Goal: Contribute content: Contribute content

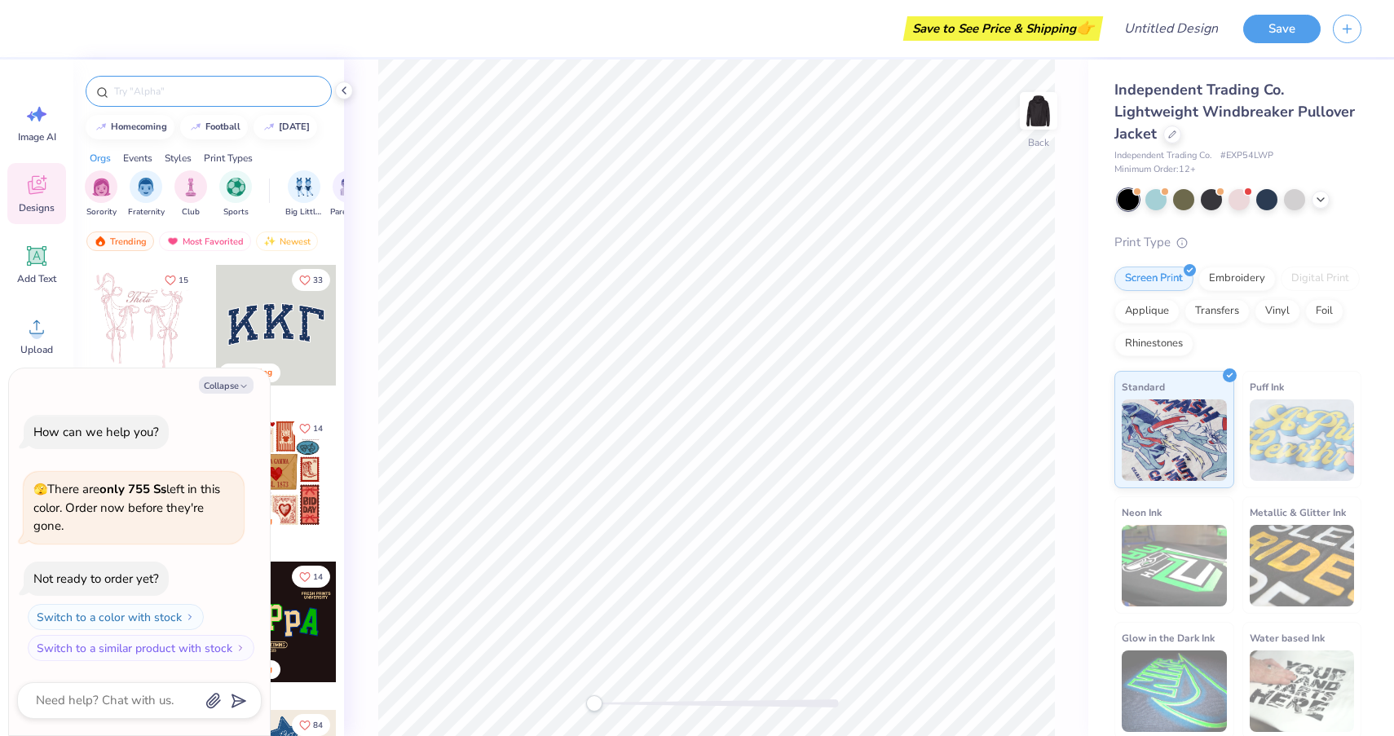
type textarea "x"
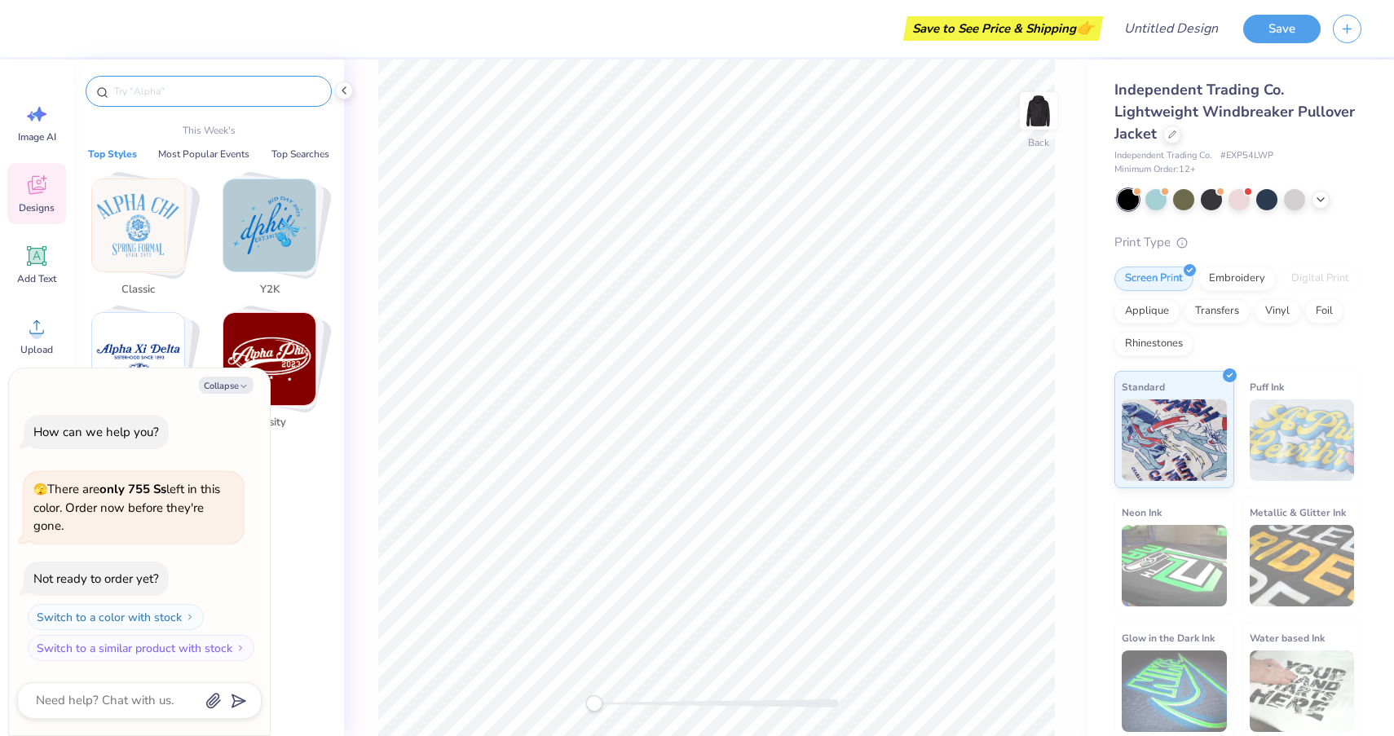
click at [253, 86] on input "text" at bounding box center [217, 91] width 209 height 16
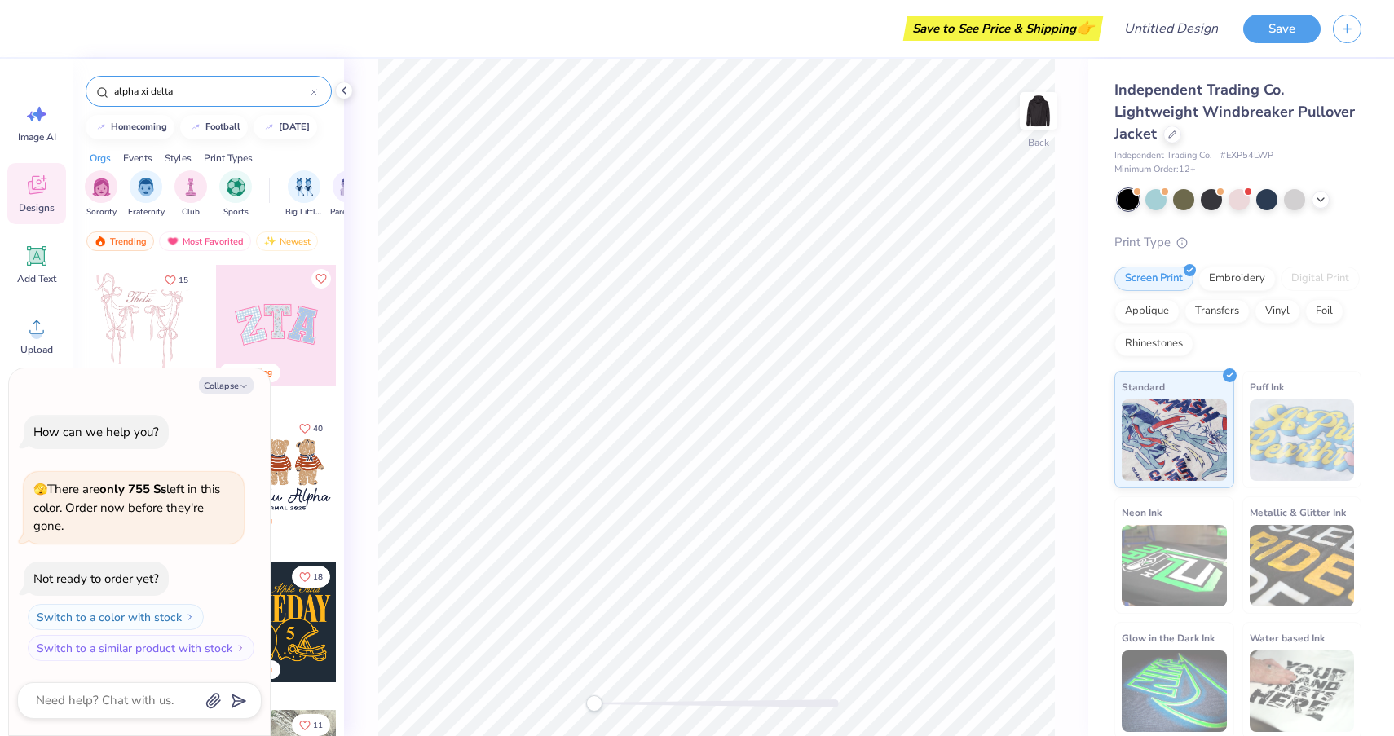
type input "alpha xi delta"
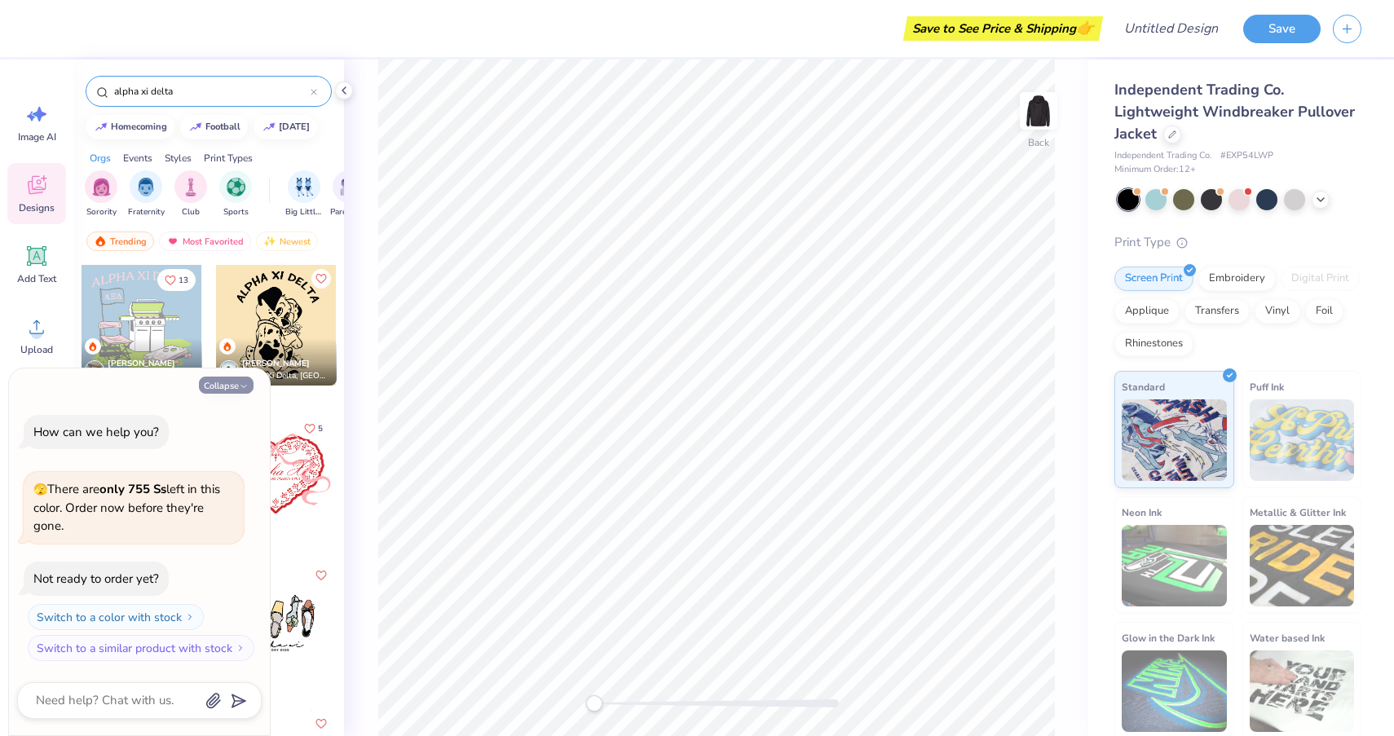
click at [242, 383] on icon "button" at bounding box center [244, 387] width 10 height 10
type textarea "x"
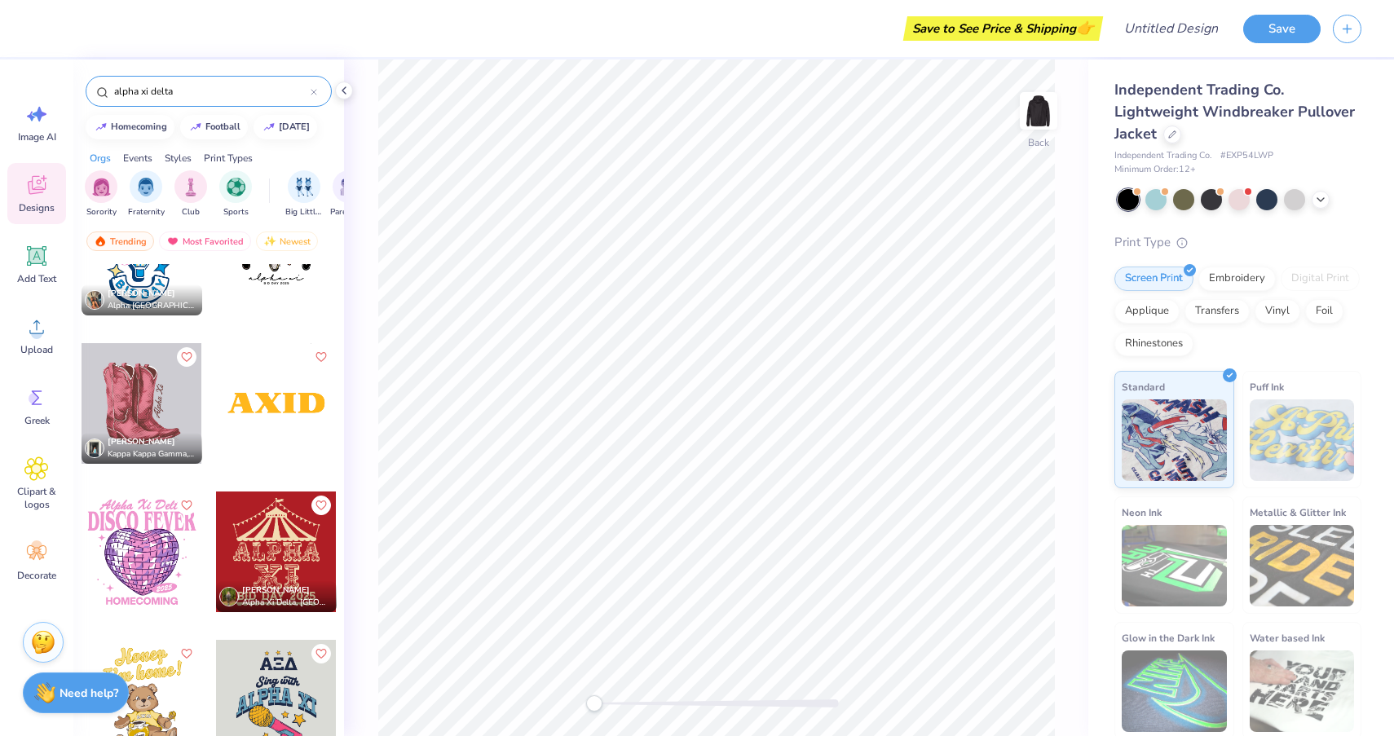
scroll to position [369, 0]
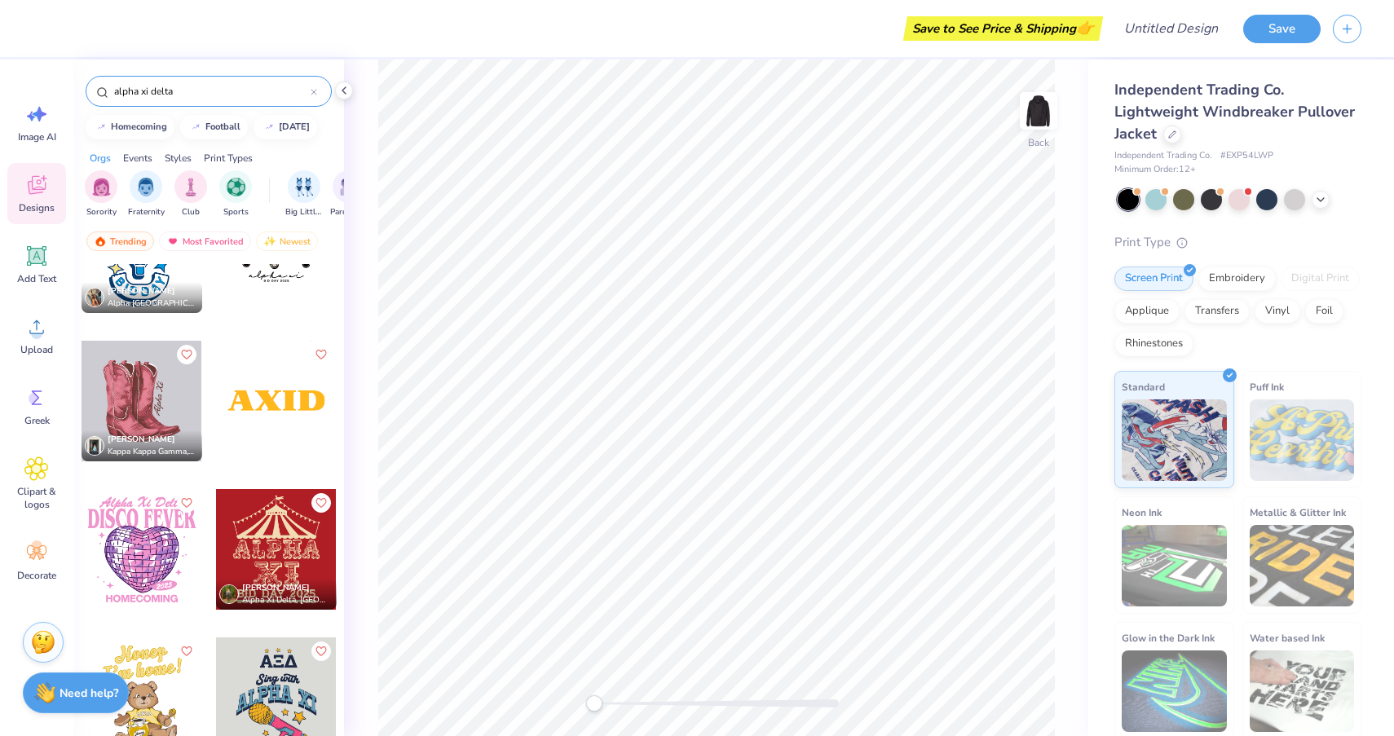
click at [268, 398] on div at bounding box center [276, 401] width 121 height 121
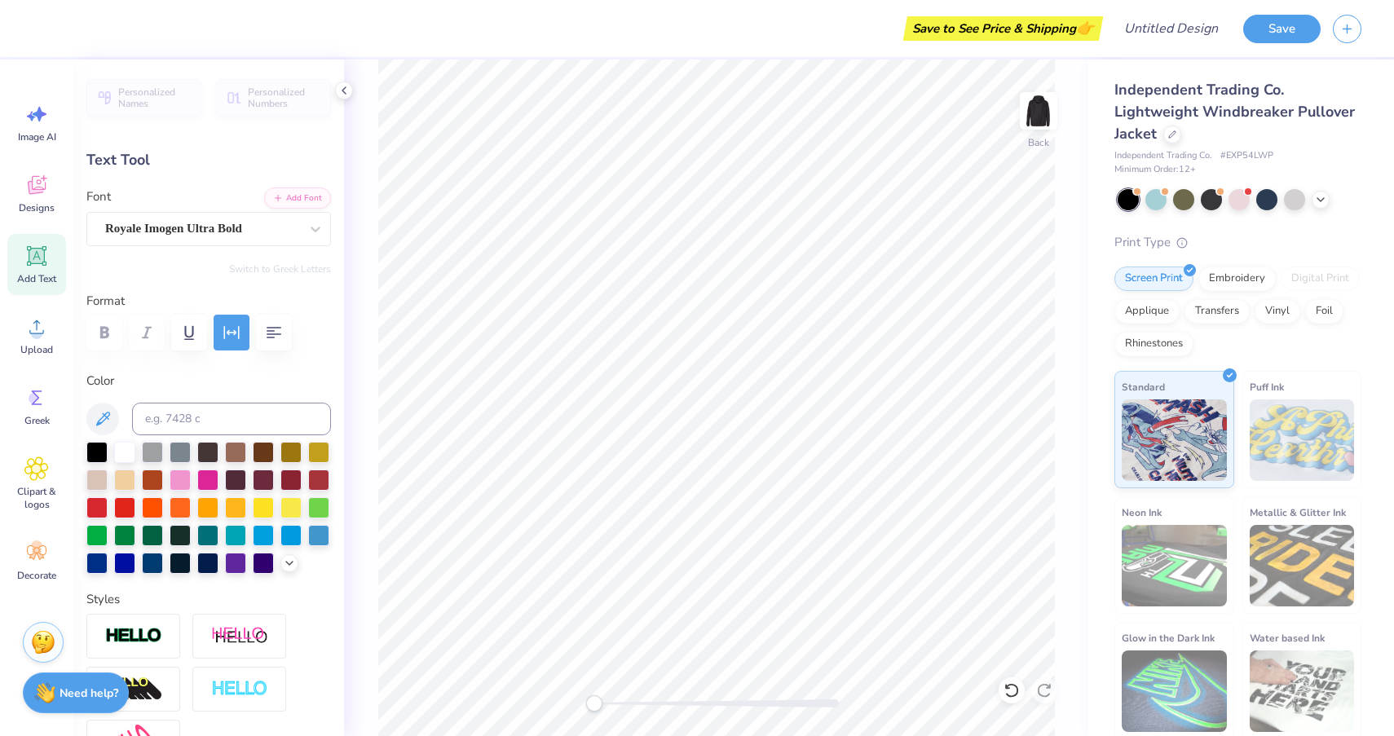
type input "5.47"
type input "1.13"
click at [46, 167] on div "Designs" at bounding box center [36, 193] width 59 height 61
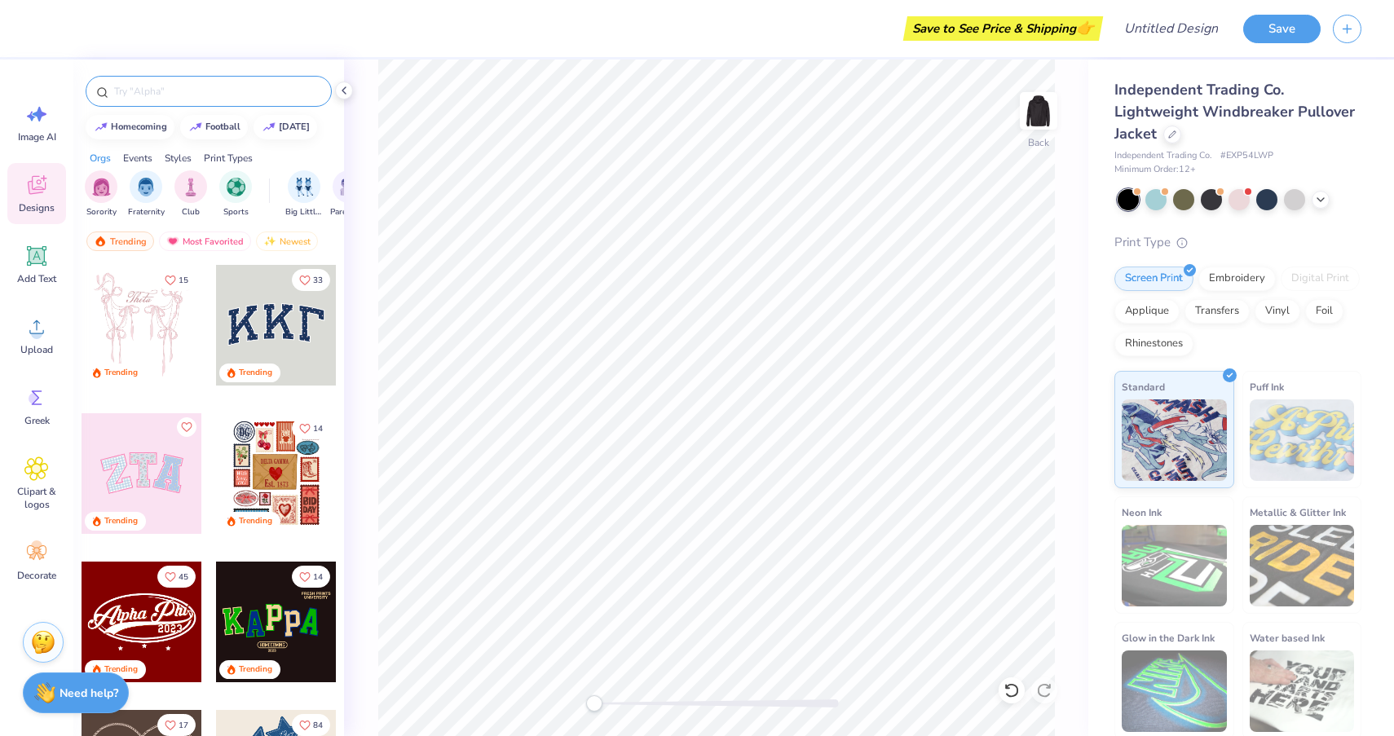
click at [241, 101] on div at bounding box center [209, 91] width 246 height 31
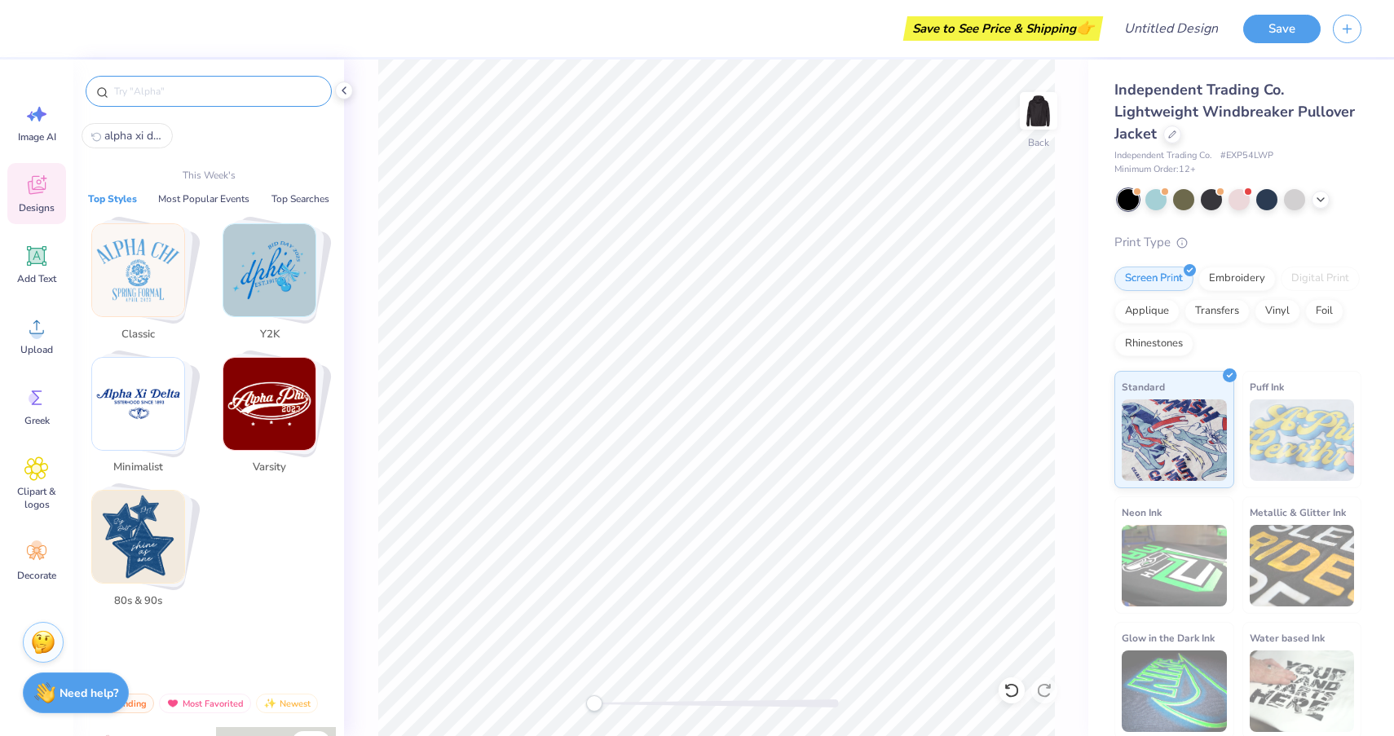
click at [236, 96] on input "text" at bounding box center [217, 91] width 209 height 16
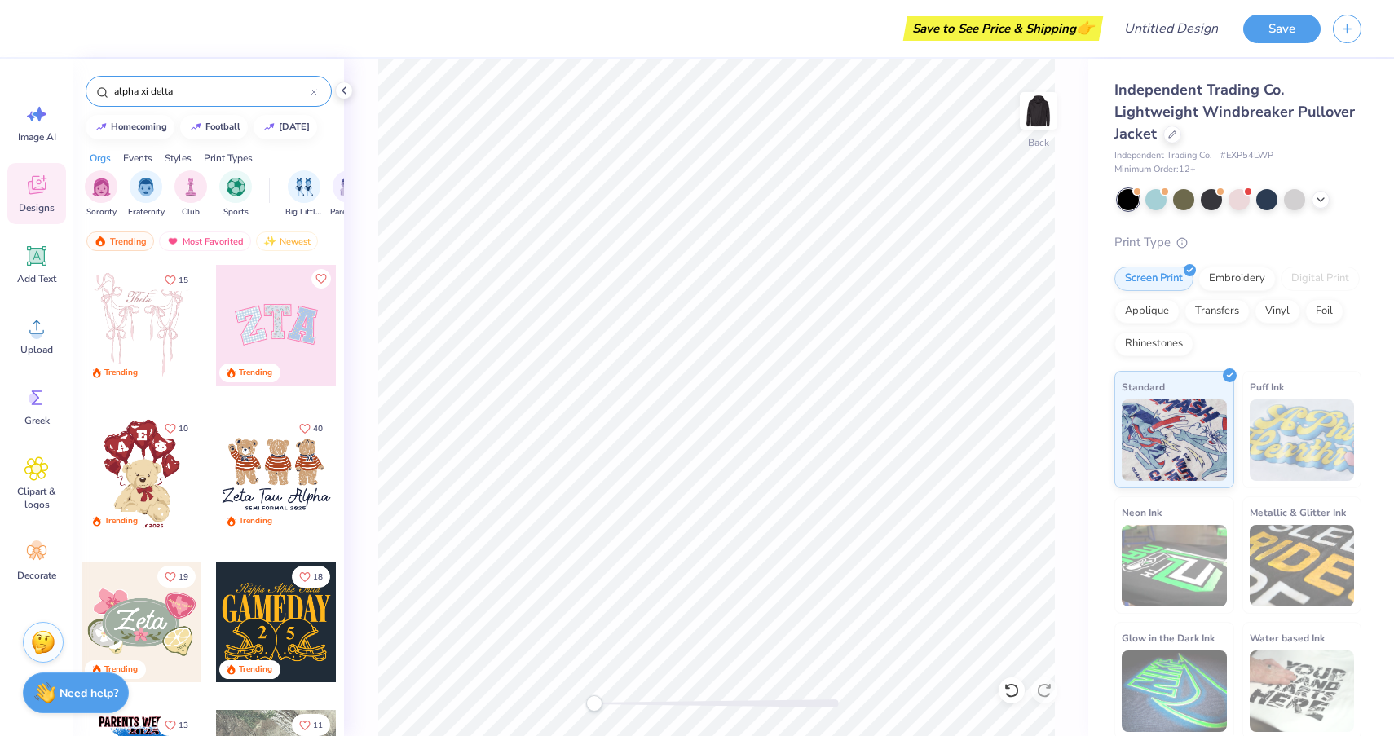
type input "alpha xi delta"
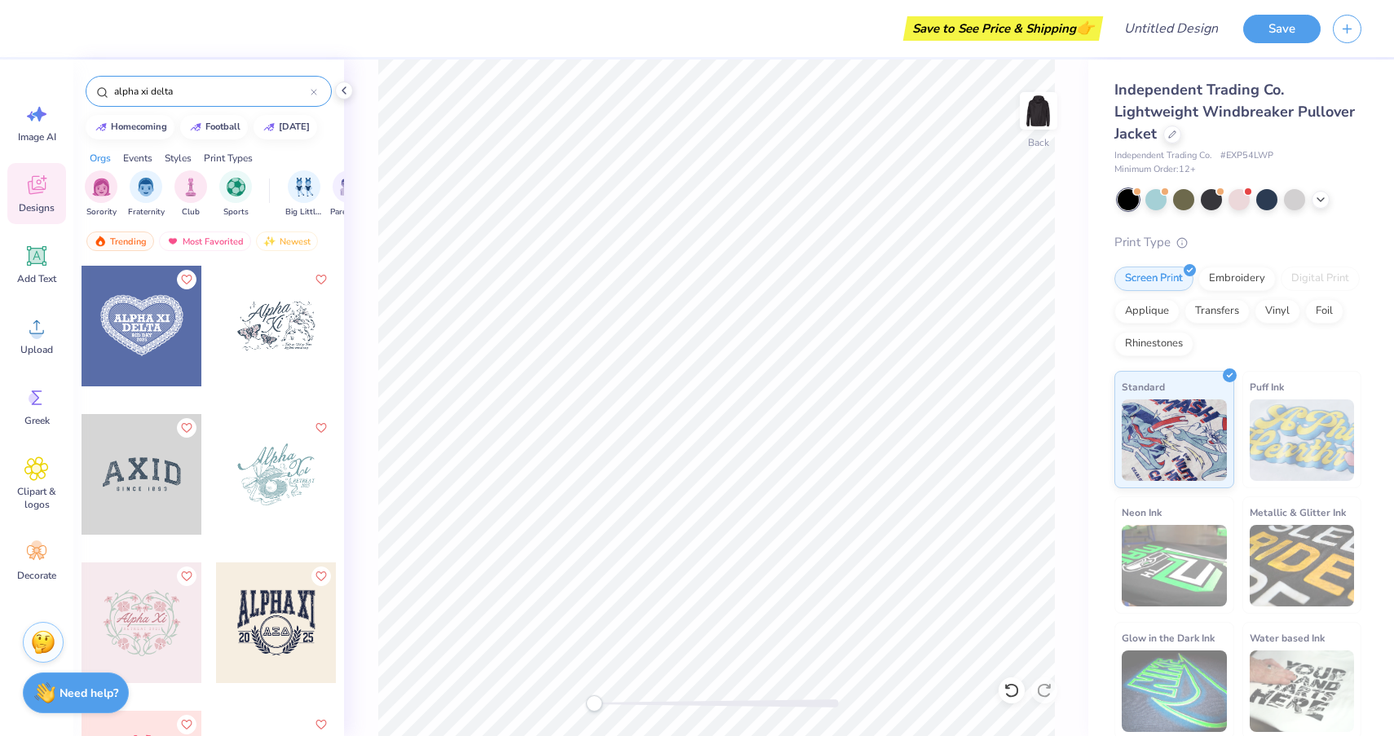
scroll to position [1235, 0]
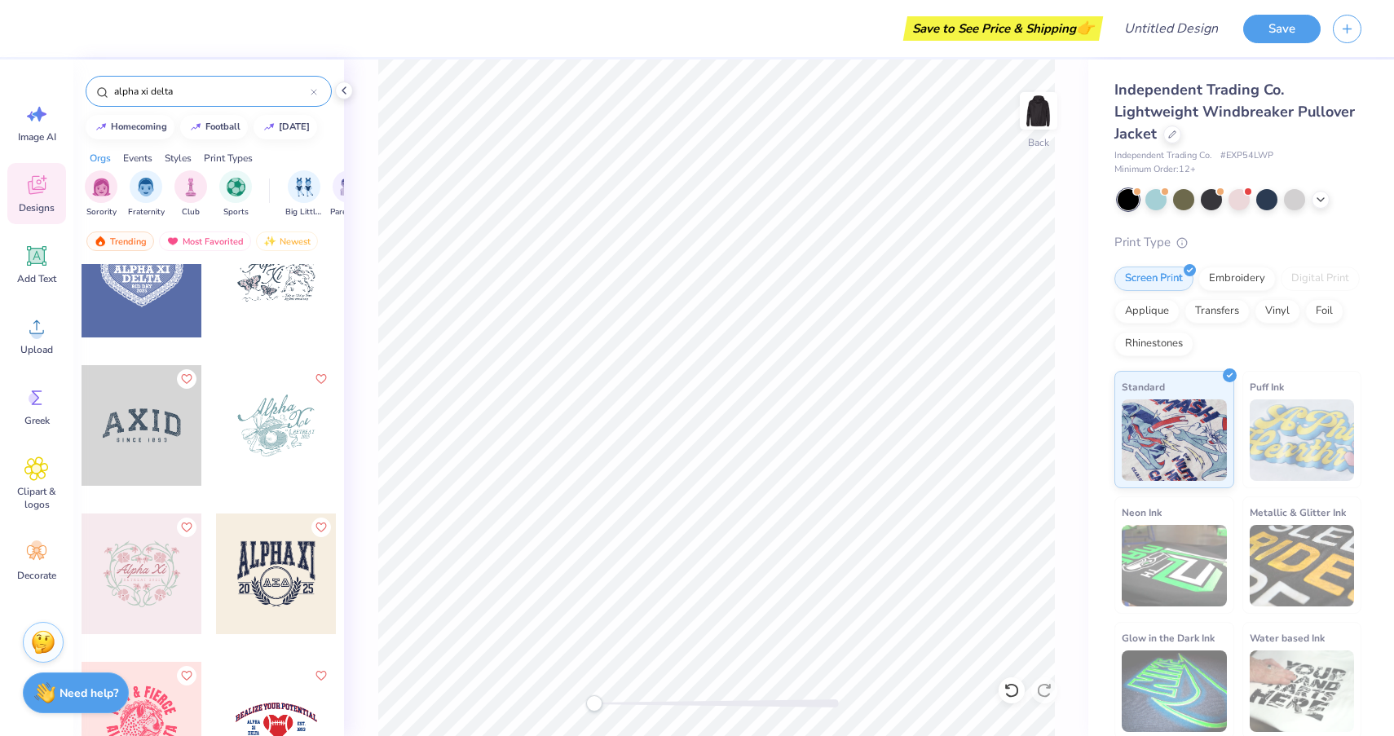
click at [141, 415] on div at bounding box center [142, 425] width 121 height 121
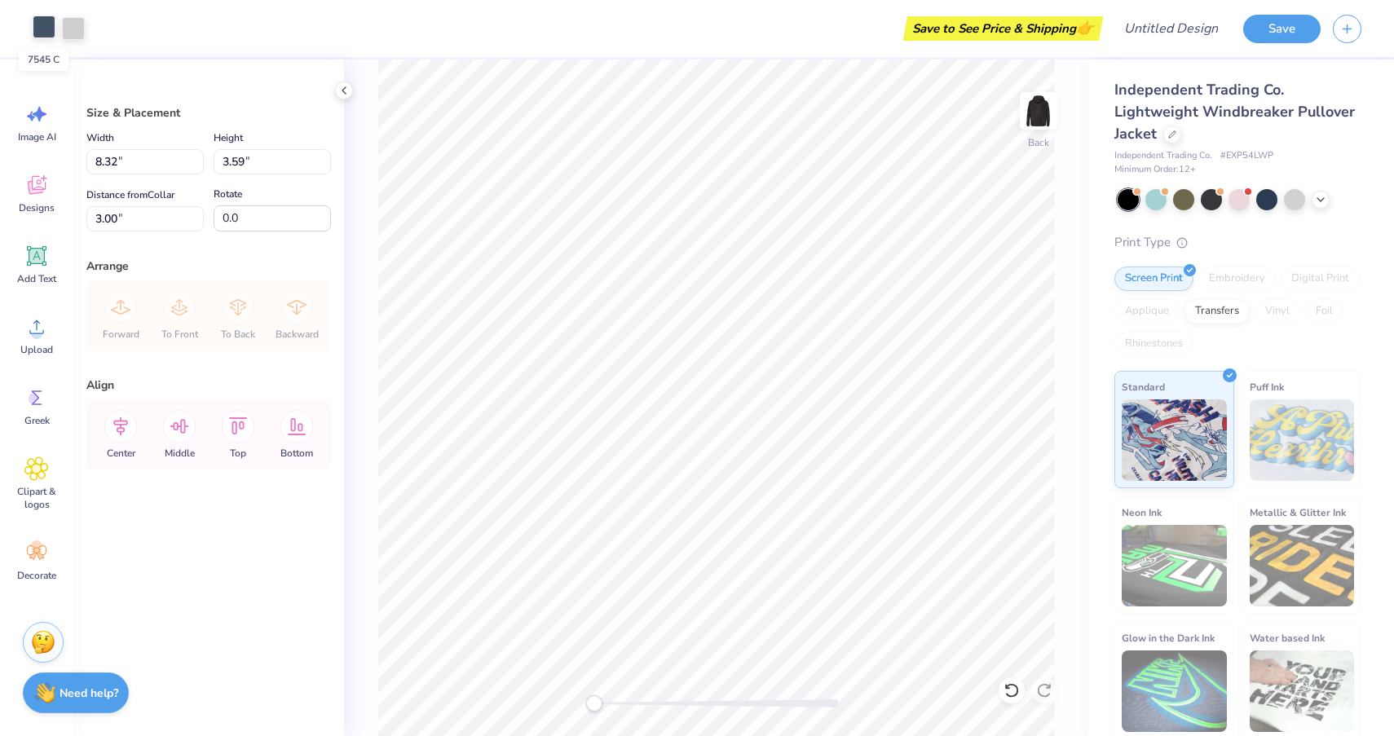
click at [37, 37] on div at bounding box center [44, 26] width 23 height 23
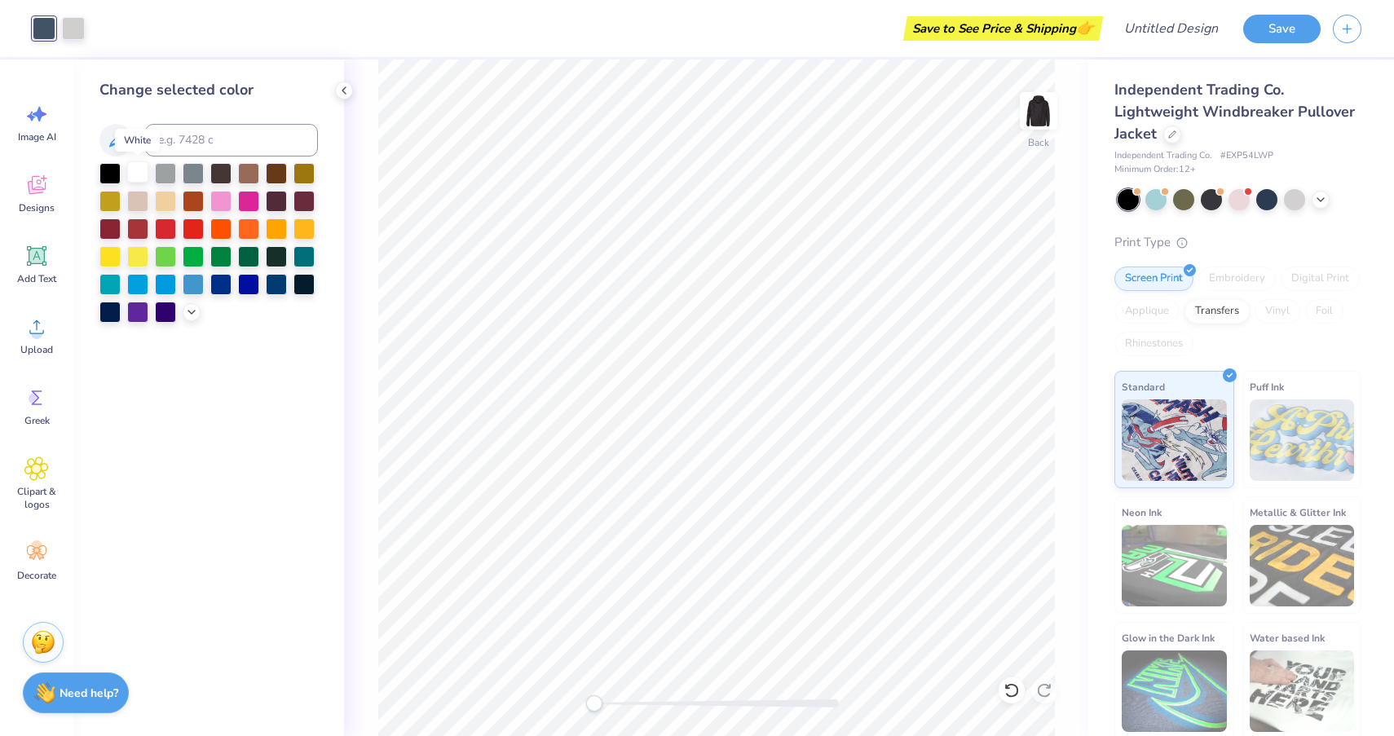
click at [136, 173] on div at bounding box center [137, 171] width 21 height 21
click at [80, 25] on div at bounding box center [73, 26] width 23 height 23
click at [130, 179] on div at bounding box center [137, 171] width 21 height 21
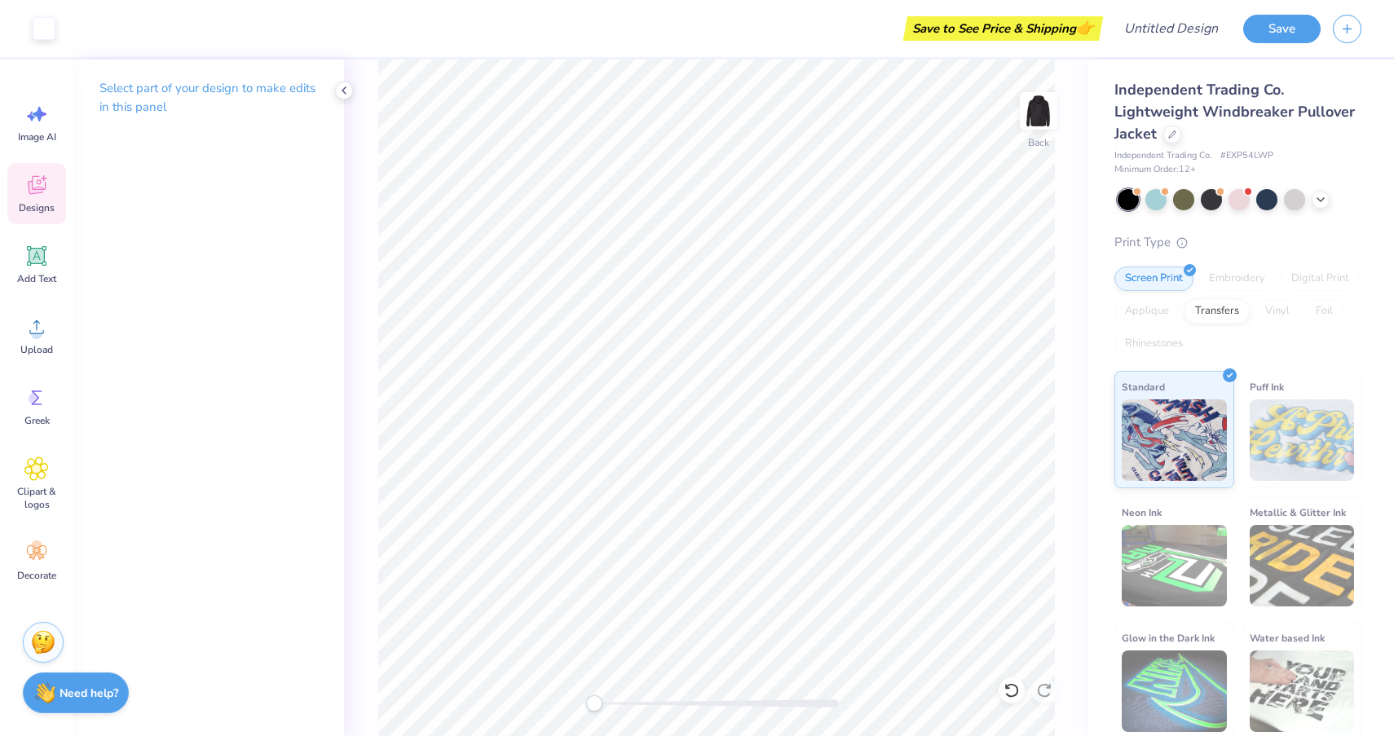
click at [27, 183] on icon at bounding box center [36, 185] width 24 height 24
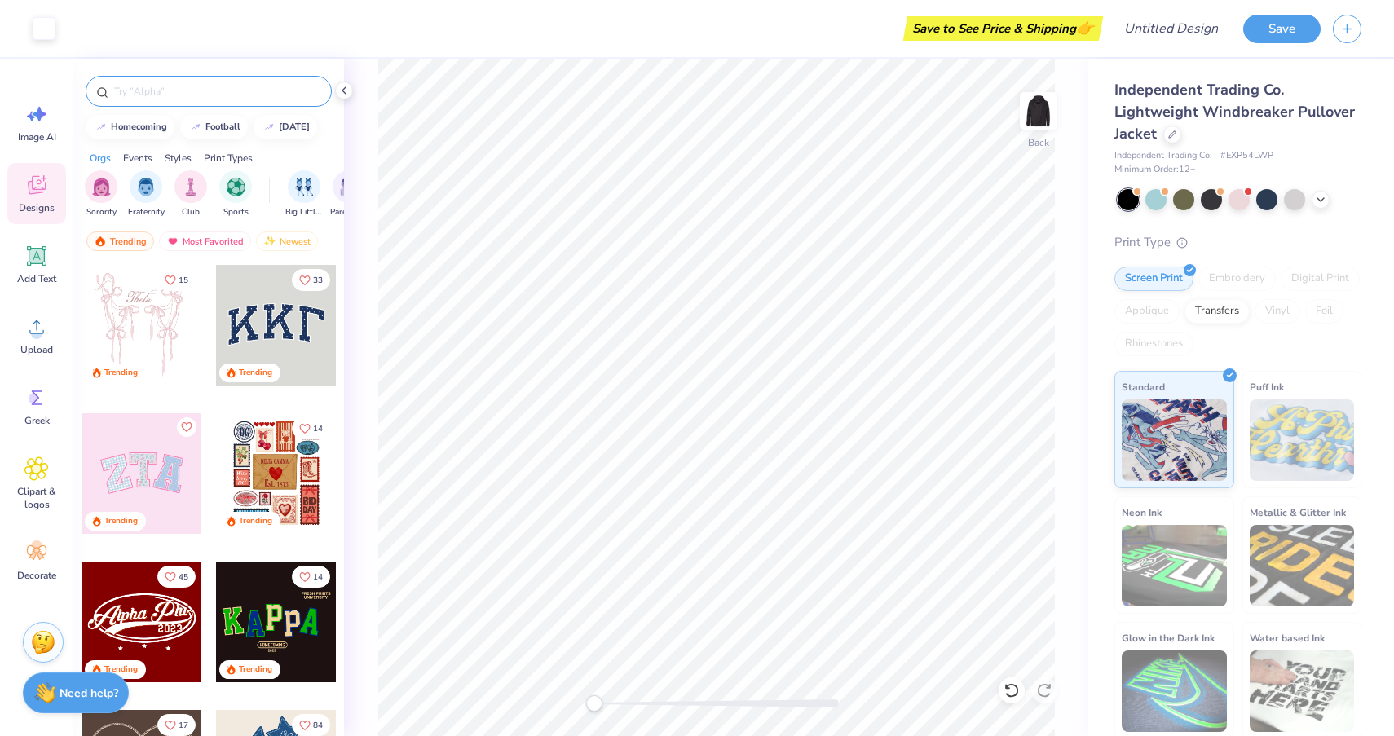
click at [145, 86] on input "text" at bounding box center [217, 91] width 209 height 16
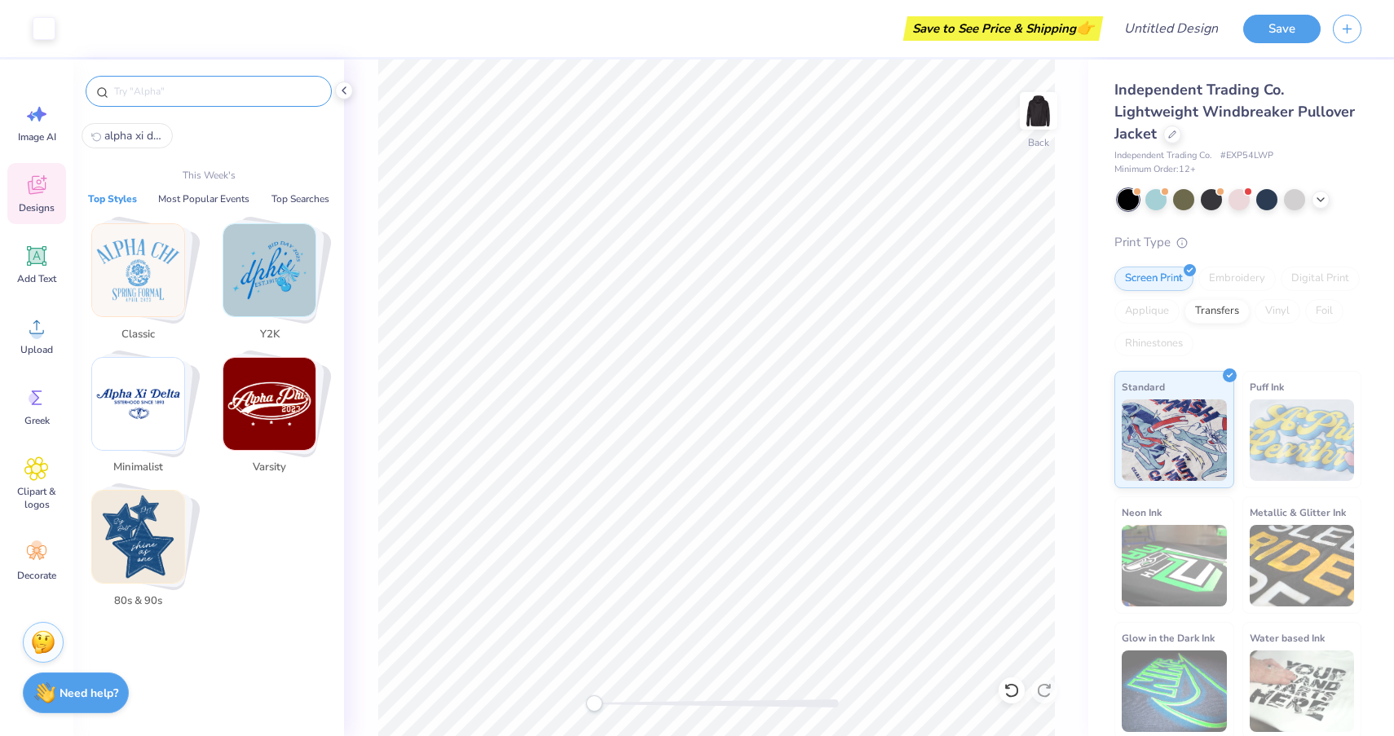
click at [133, 146] on button "alpha xi delta" at bounding box center [127, 135] width 91 height 25
type input "alpha xi delta"
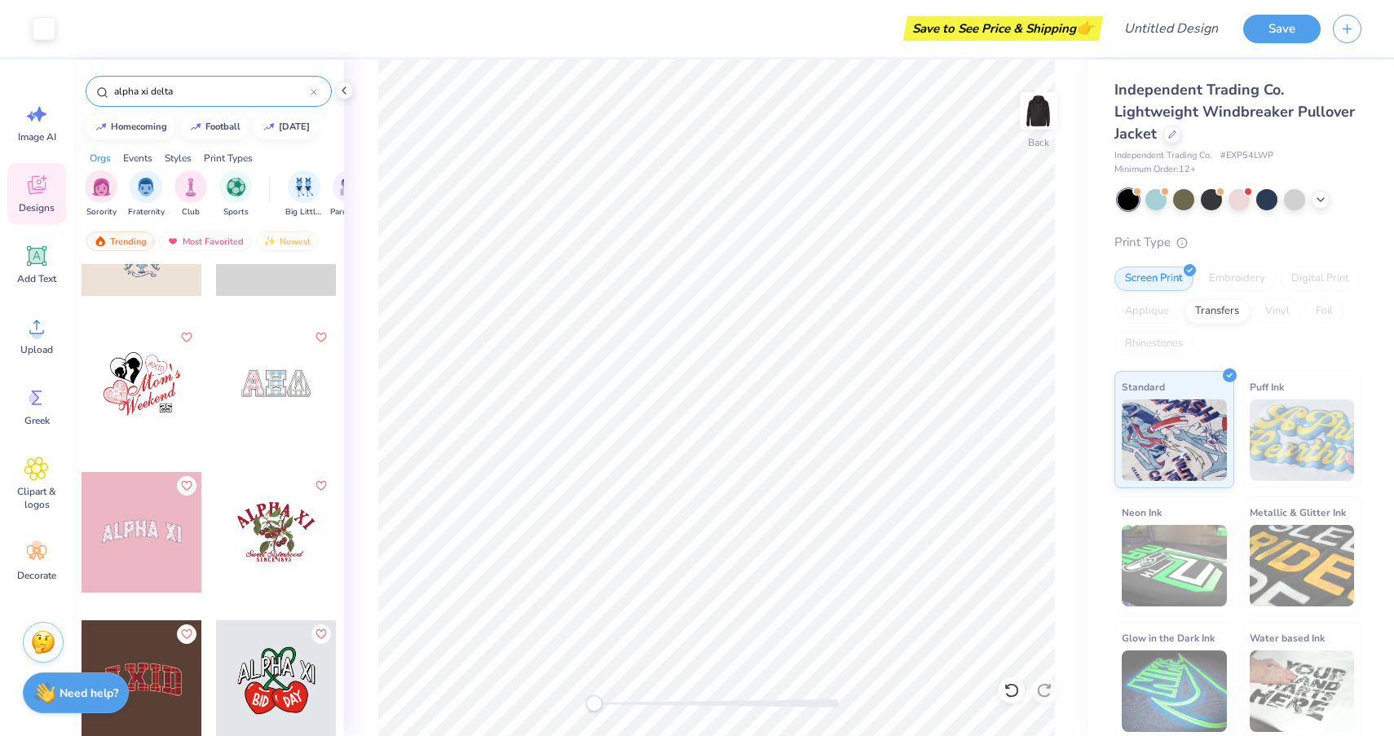
scroll to position [6630, 0]
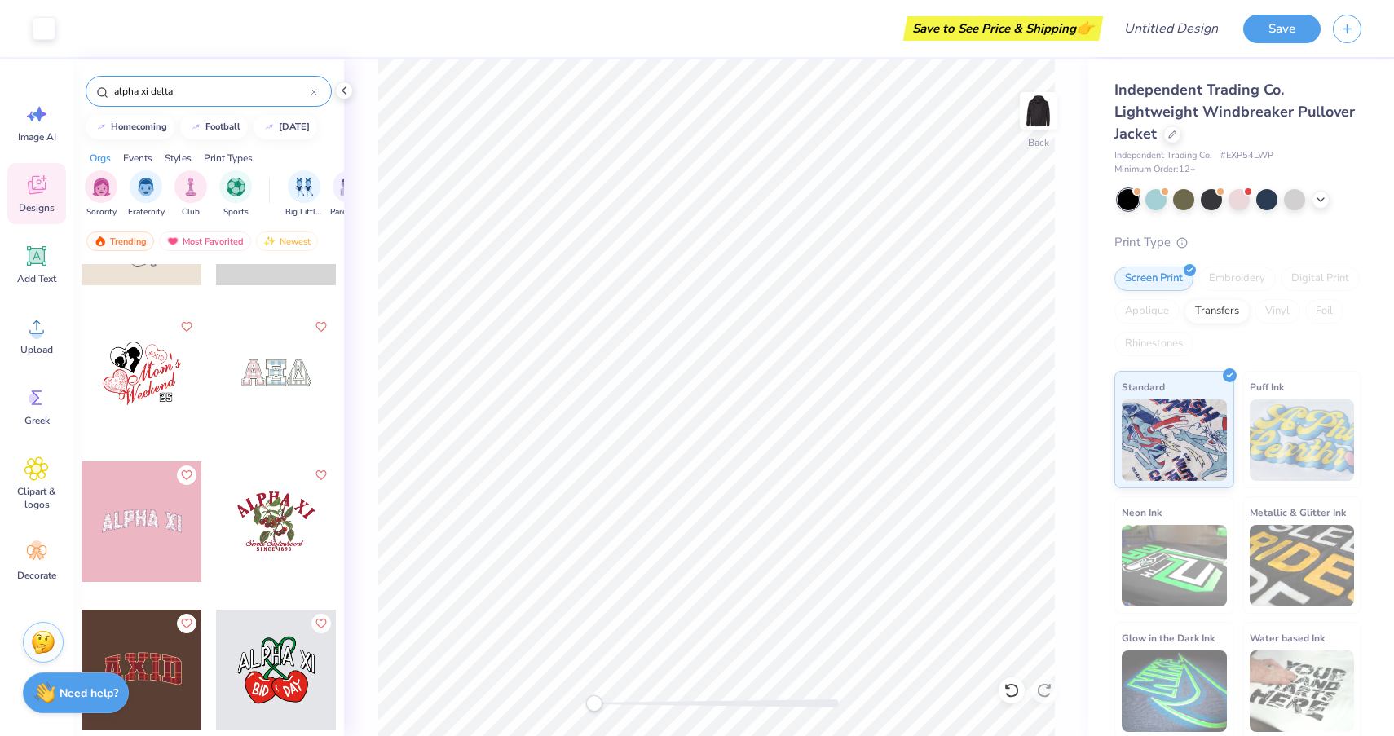
click at [272, 368] on div at bounding box center [276, 373] width 121 height 121
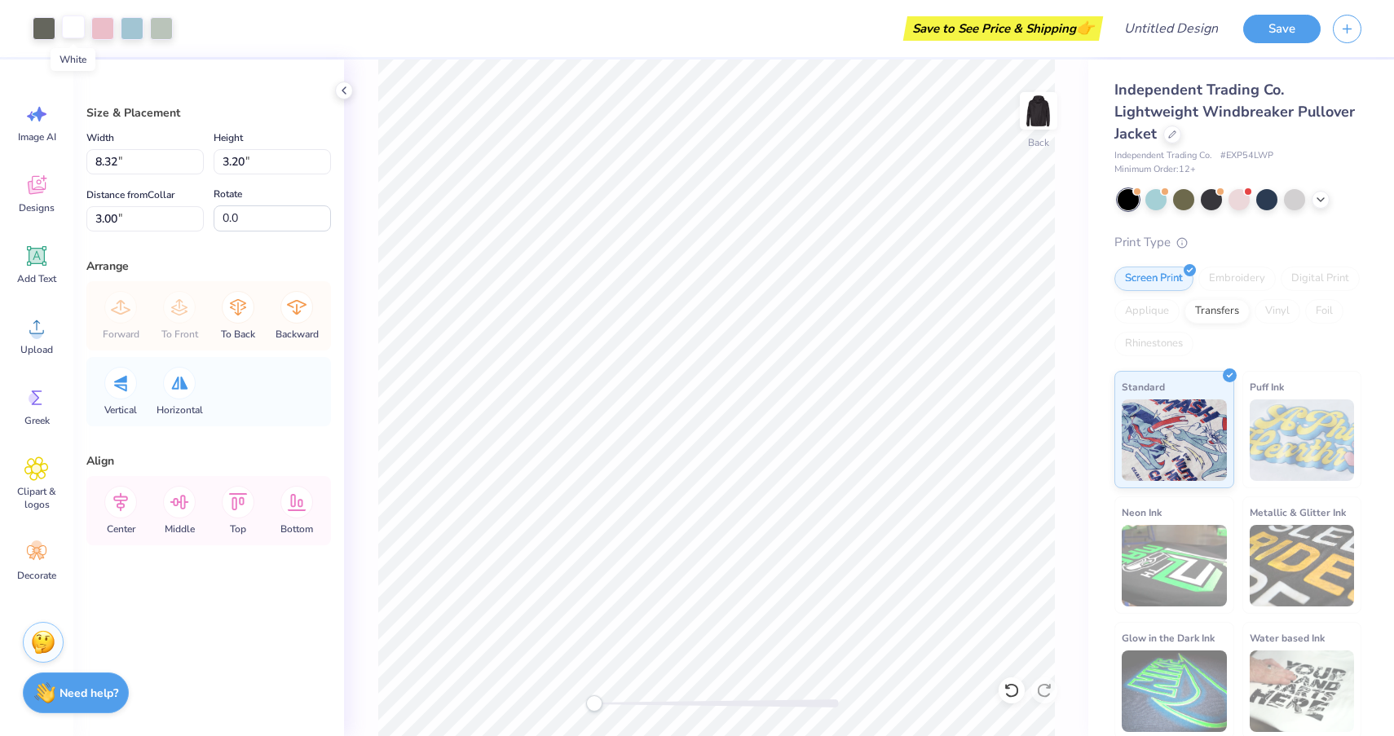
click at [78, 27] on div at bounding box center [73, 26] width 23 height 23
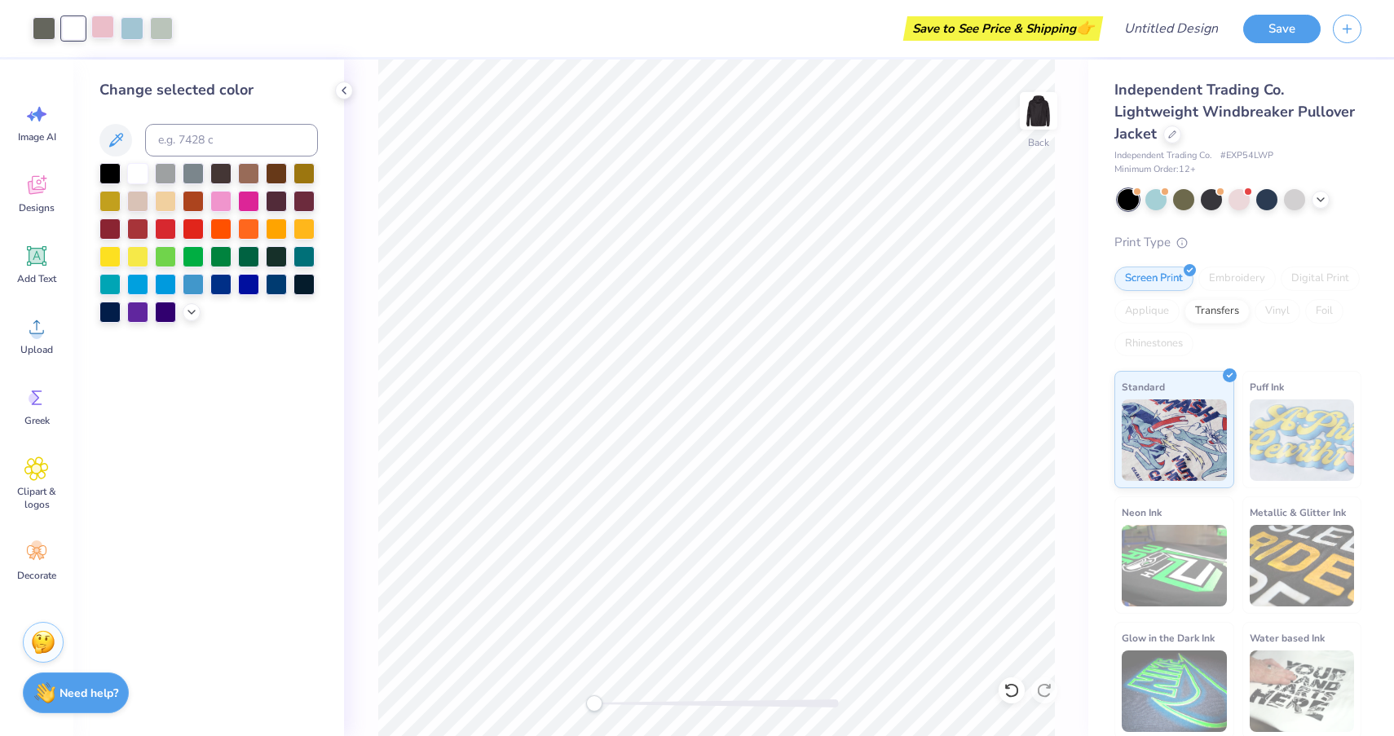
click at [108, 29] on div at bounding box center [102, 26] width 23 height 23
click at [104, 30] on div at bounding box center [102, 28] width 23 height 23
click at [135, 171] on div at bounding box center [137, 171] width 21 height 21
click at [107, 31] on div at bounding box center [102, 26] width 23 height 23
click at [135, 179] on div at bounding box center [137, 171] width 21 height 21
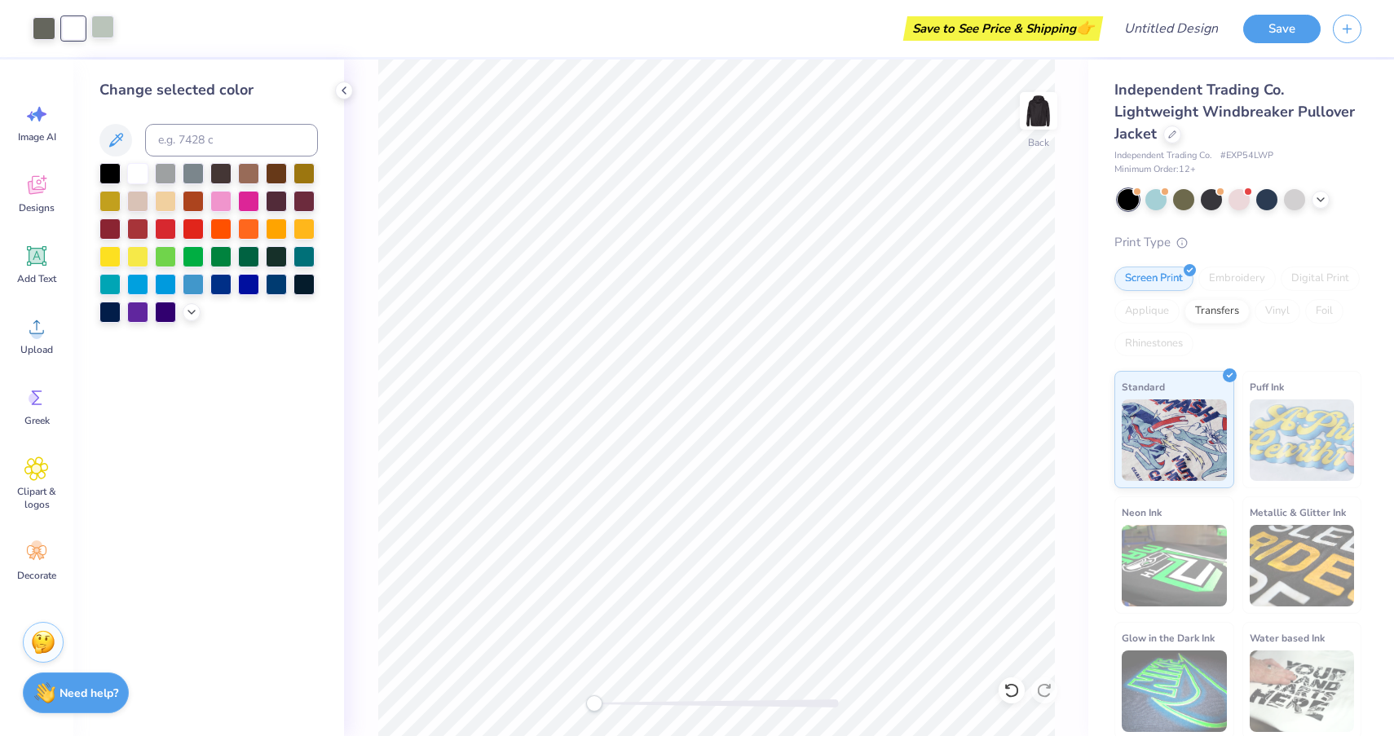
click at [108, 33] on div at bounding box center [102, 26] width 23 height 23
click at [135, 171] on div at bounding box center [137, 171] width 21 height 21
click at [45, 34] on div at bounding box center [44, 26] width 23 height 23
click at [110, 168] on div at bounding box center [109, 171] width 21 height 21
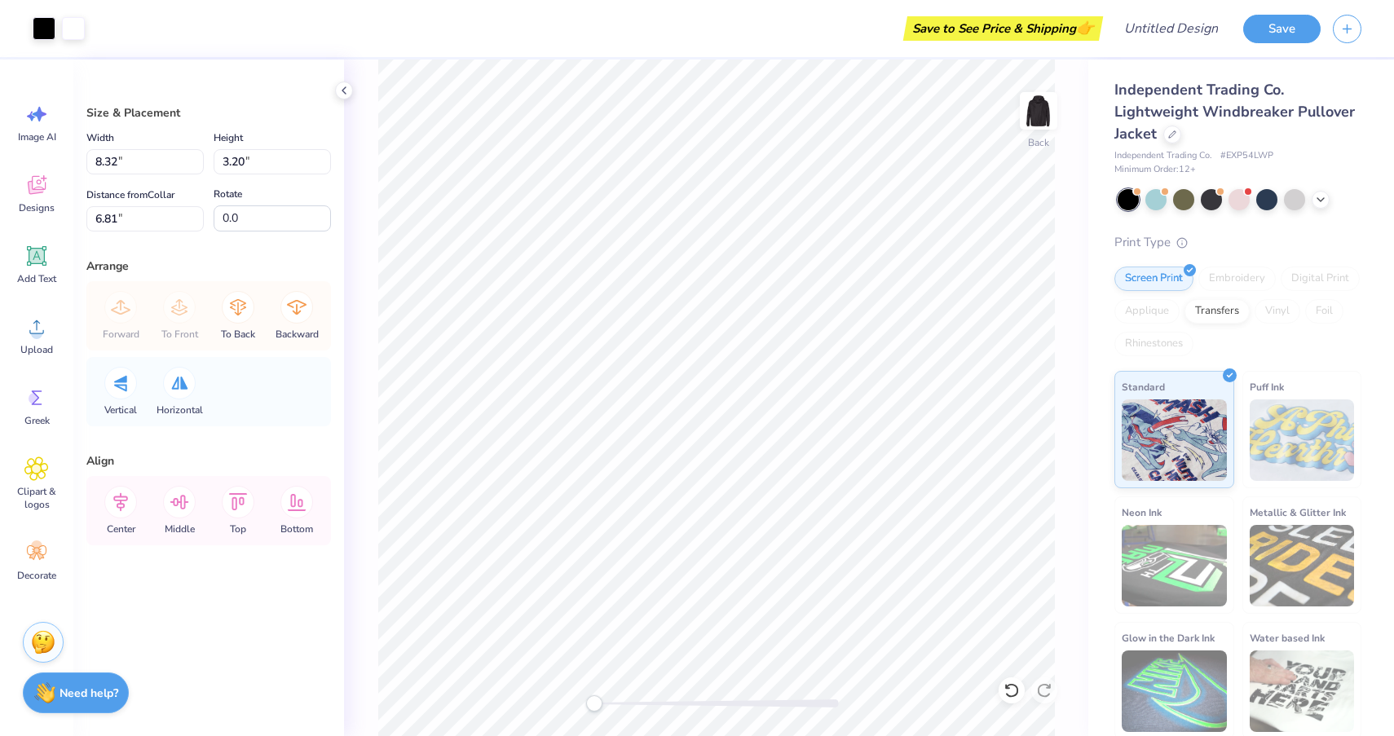
type input "5.37"
type input "2.32"
type input "2.76"
type input "5.78"
type input "2.22"
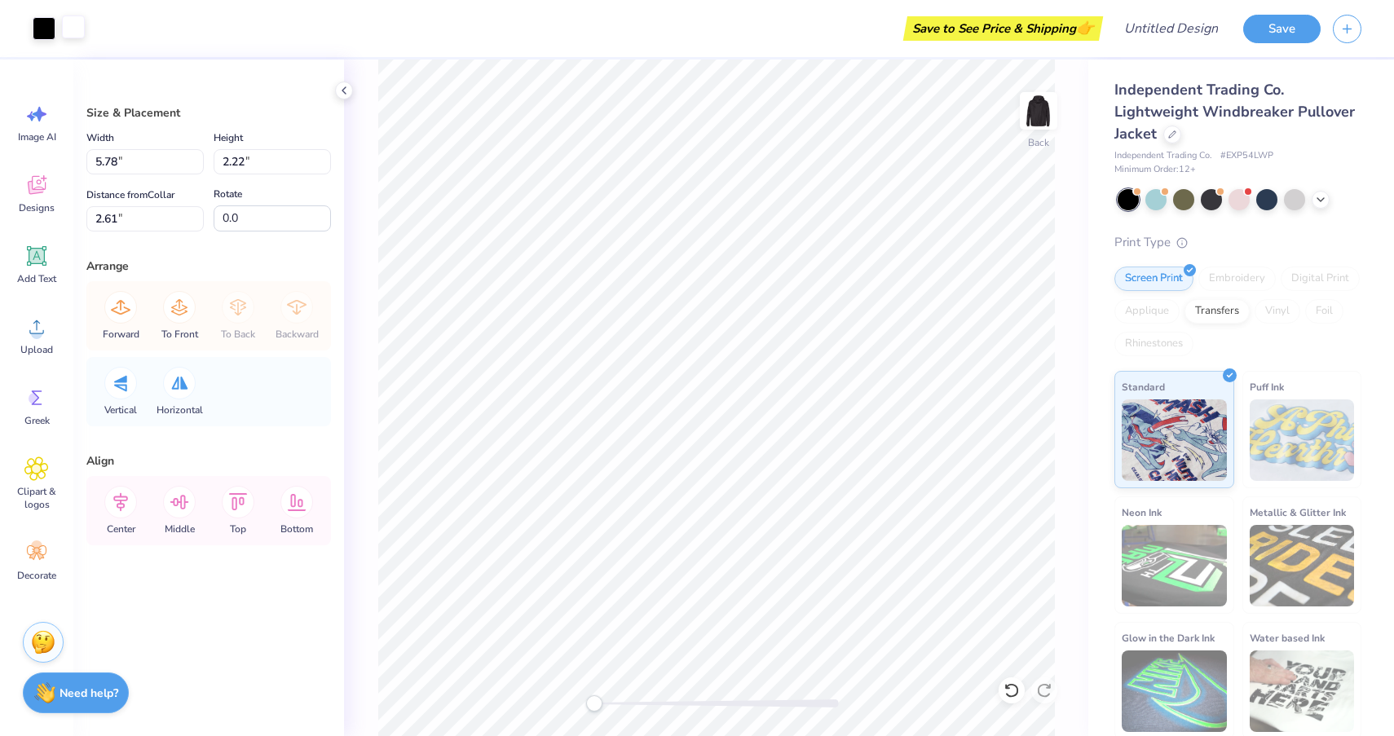
click at [68, 28] on div at bounding box center [73, 26] width 23 height 23
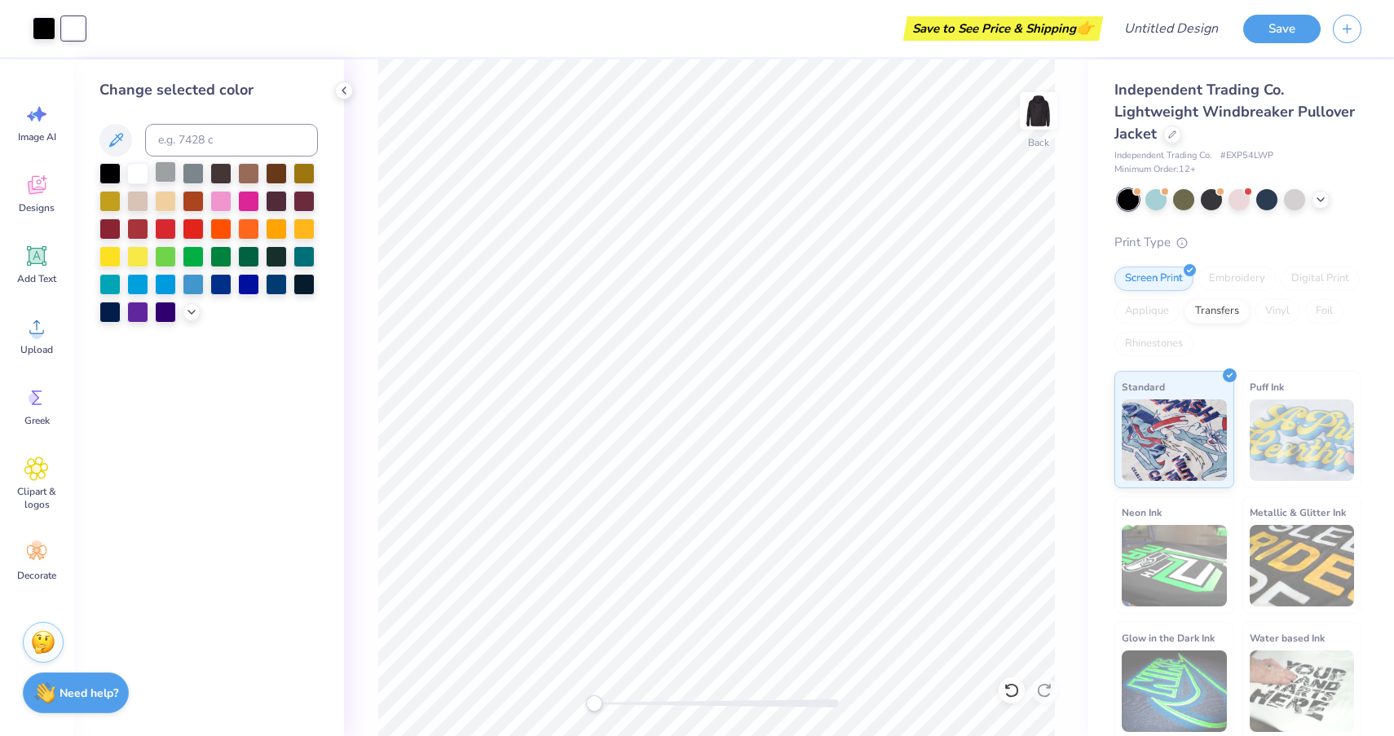
click at [170, 174] on div at bounding box center [165, 171] width 21 height 21
click at [136, 175] on div at bounding box center [137, 171] width 21 height 21
click at [274, 85] on div "Change selected color" at bounding box center [208, 90] width 219 height 22
click at [194, 177] on div at bounding box center [193, 171] width 21 height 21
click at [51, 27] on div at bounding box center [44, 26] width 23 height 23
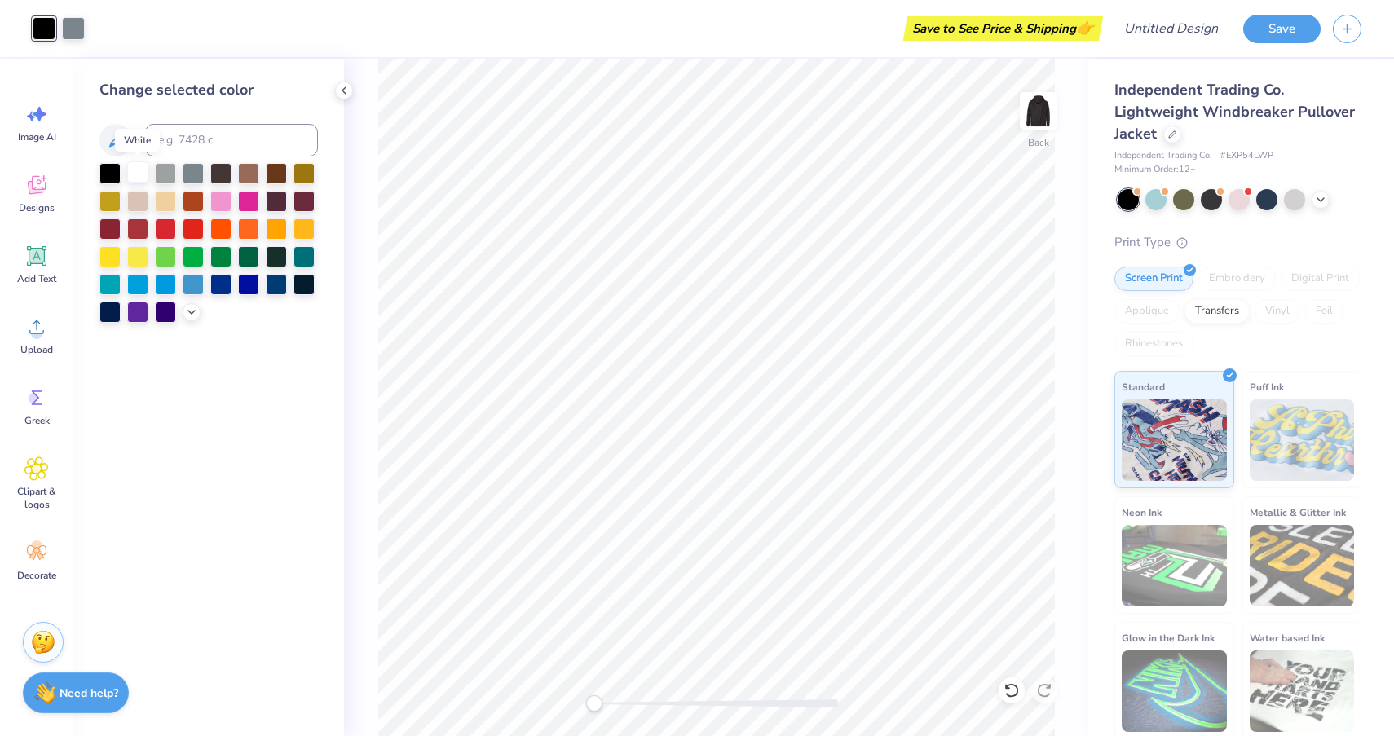
click at [139, 165] on div at bounding box center [137, 171] width 21 height 21
click at [71, 30] on div at bounding box center [73, 26] width 23 height 23
click at [105, 170] on div at bounding box center [109, 171] width 21 height 21
click at [137, 174] on div at bounding box center [137, 171] width 21 height 21
click at [1014, 691] on icon at bounding box center [1012, 690] width 16 height 16
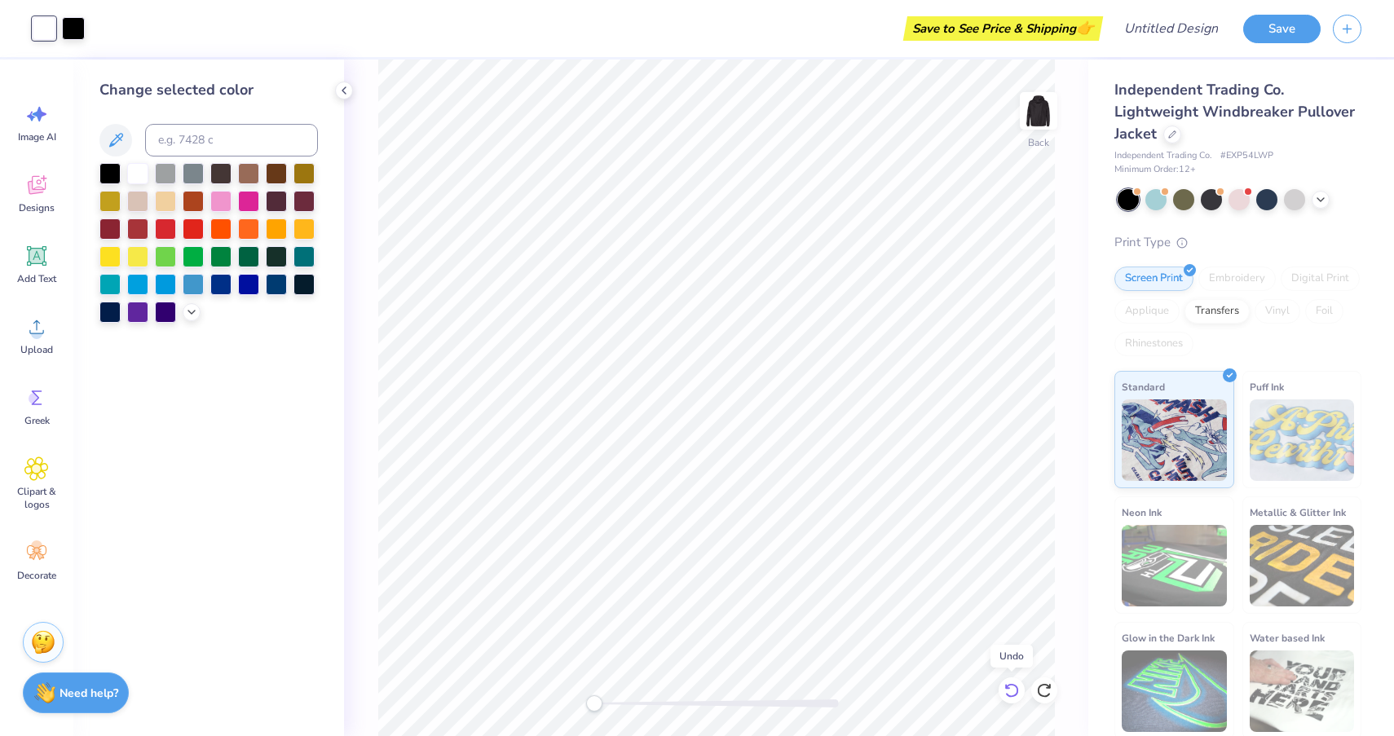
click at [1014, 691] on icon at bounding box center [1012, 690] width 16 height 16
click at [1060, 507] on div "Back" at bounding box center [716, 398] width 744 height 677
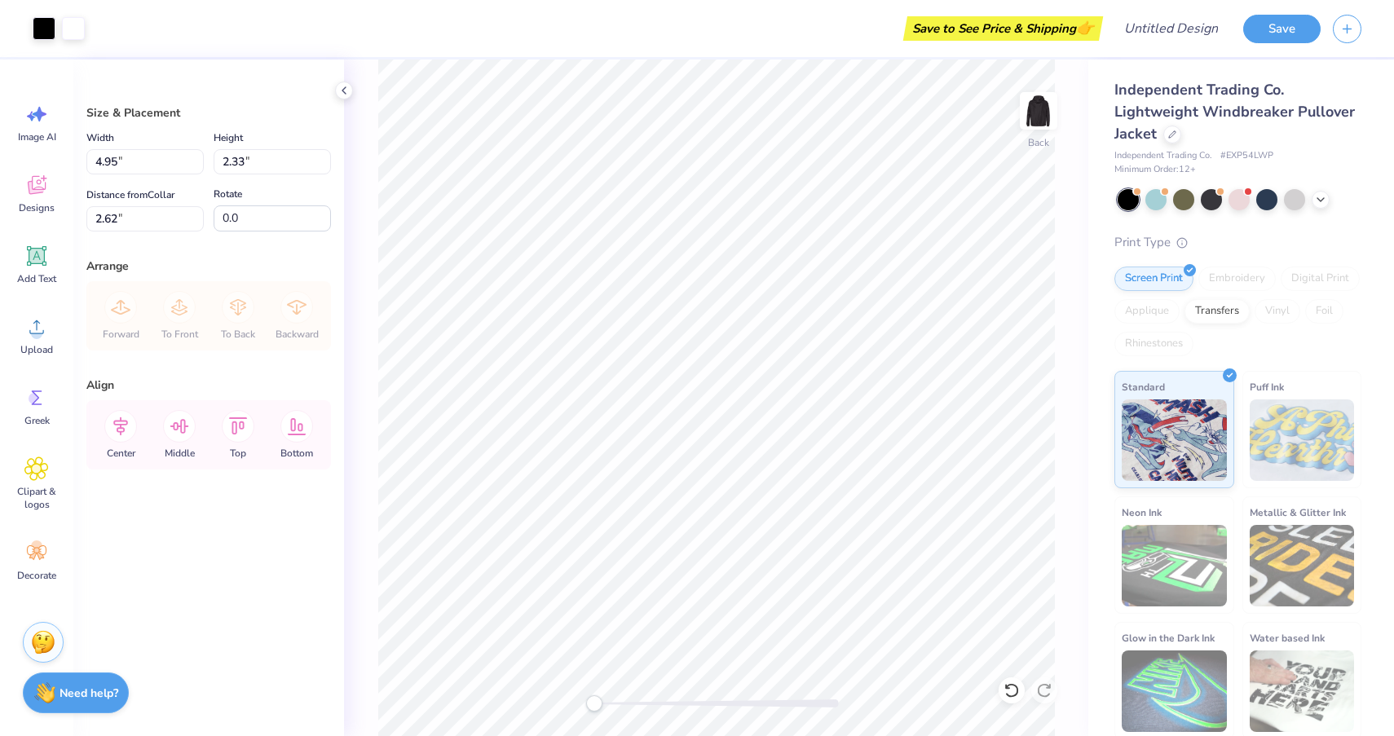
type input "4.95"
type input "2.33"
type input "2.62"
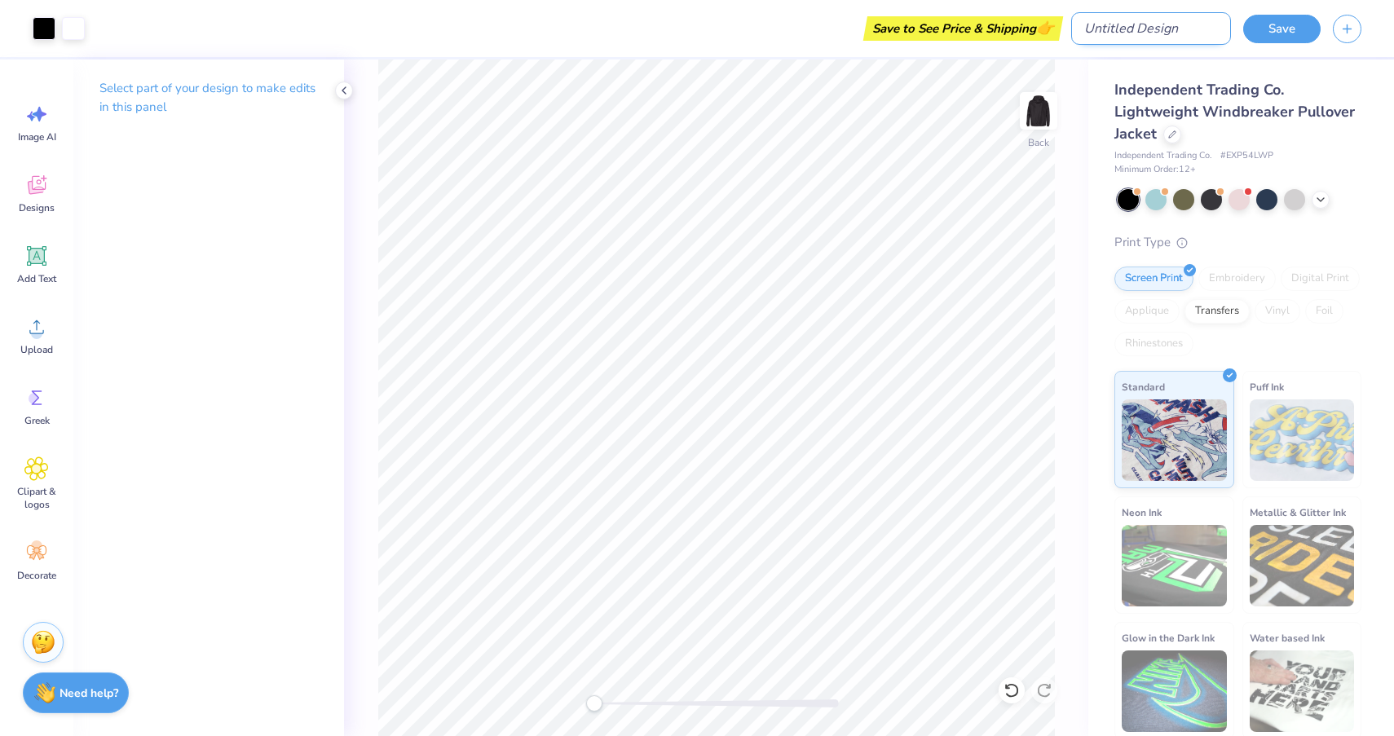
click at [1156, 28] on input "Design Title" at bounding box center [1151, 28] width 160 height 33
click at [1083, 33] on input "raincoat" at bounding box center [1151, 28] width 160 height 33
type input "[MEDICAL_DATA] raincoat"
click at [1276, 24] on button "Save" at bounding box center [1281, 26] width 77 height 29
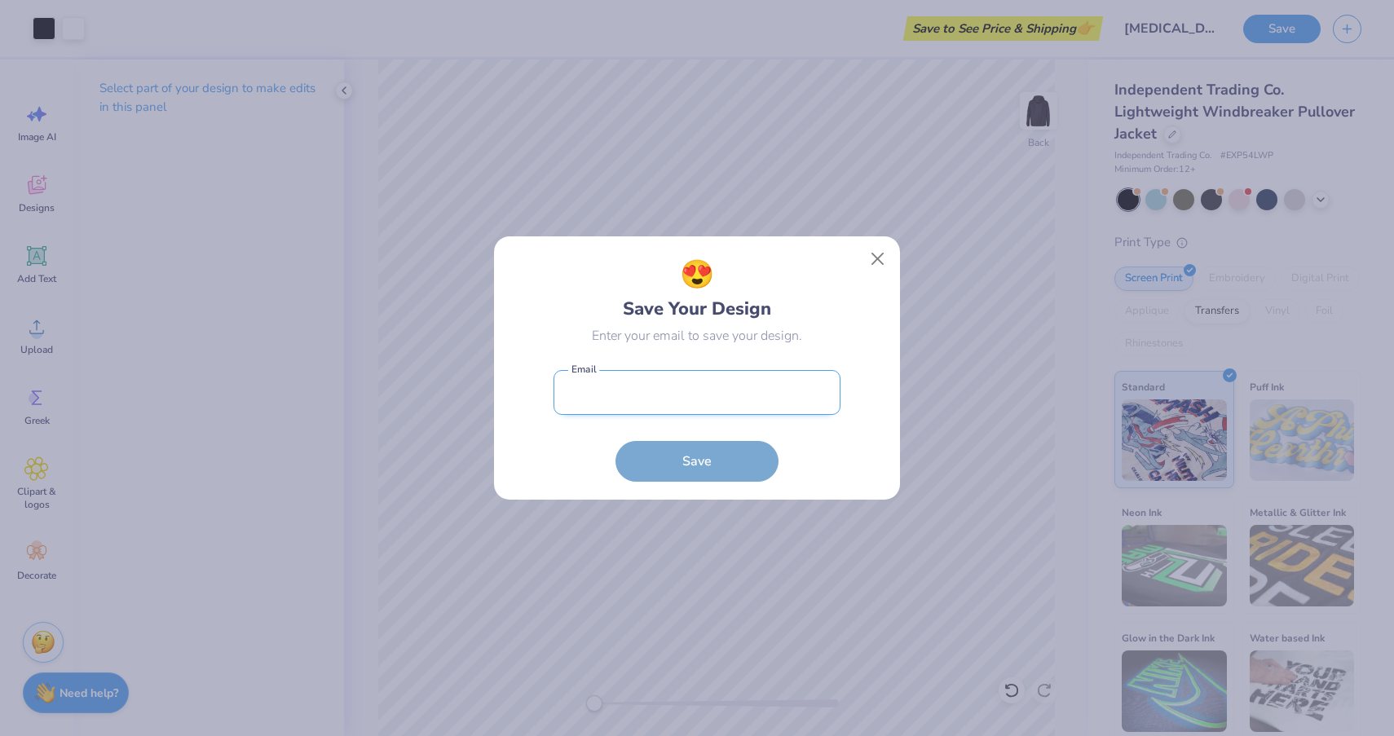
click at [769, 398] on input "email" at bounding box center [697, 392] width 287 height 45
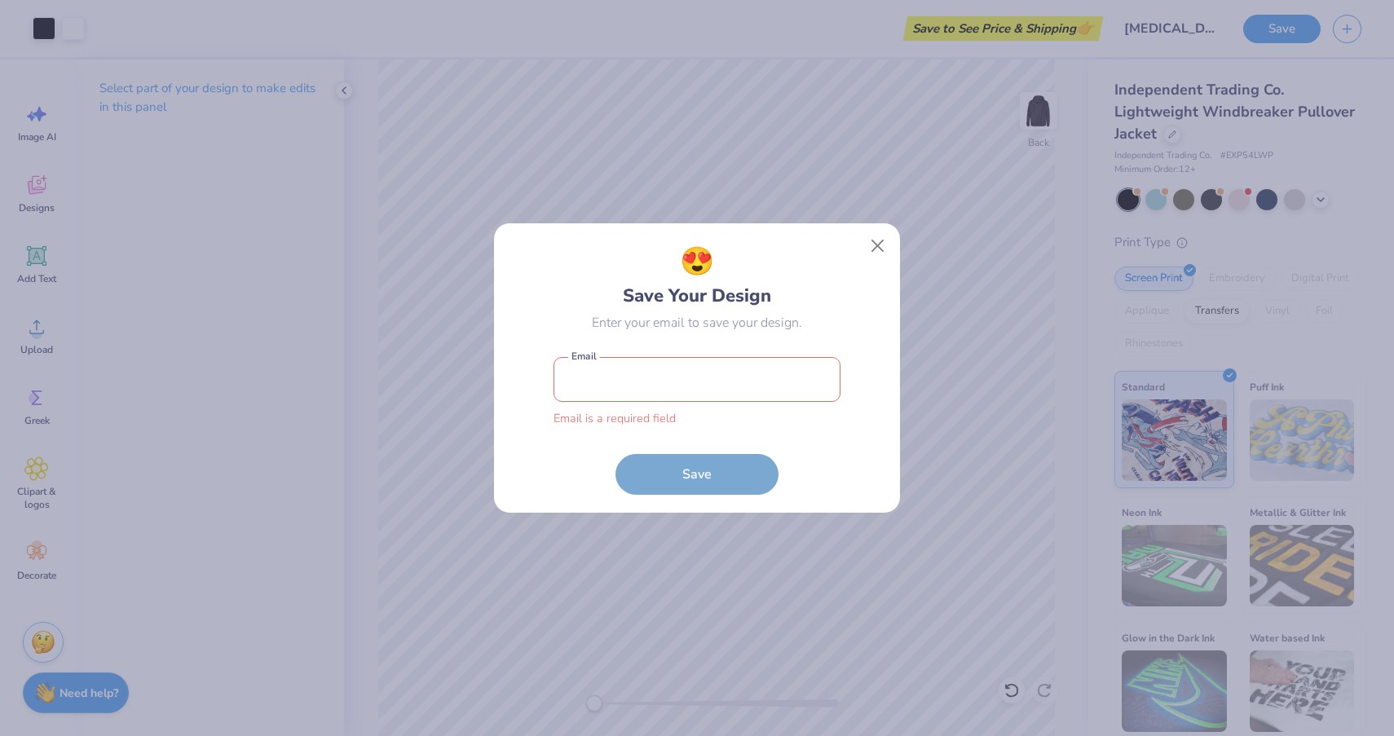
click at [933, 256] on div "😍 Save Your Design Enter your email to save your design. Email is a required fi…" at bounding box center [697, 368] width 1394 height 736
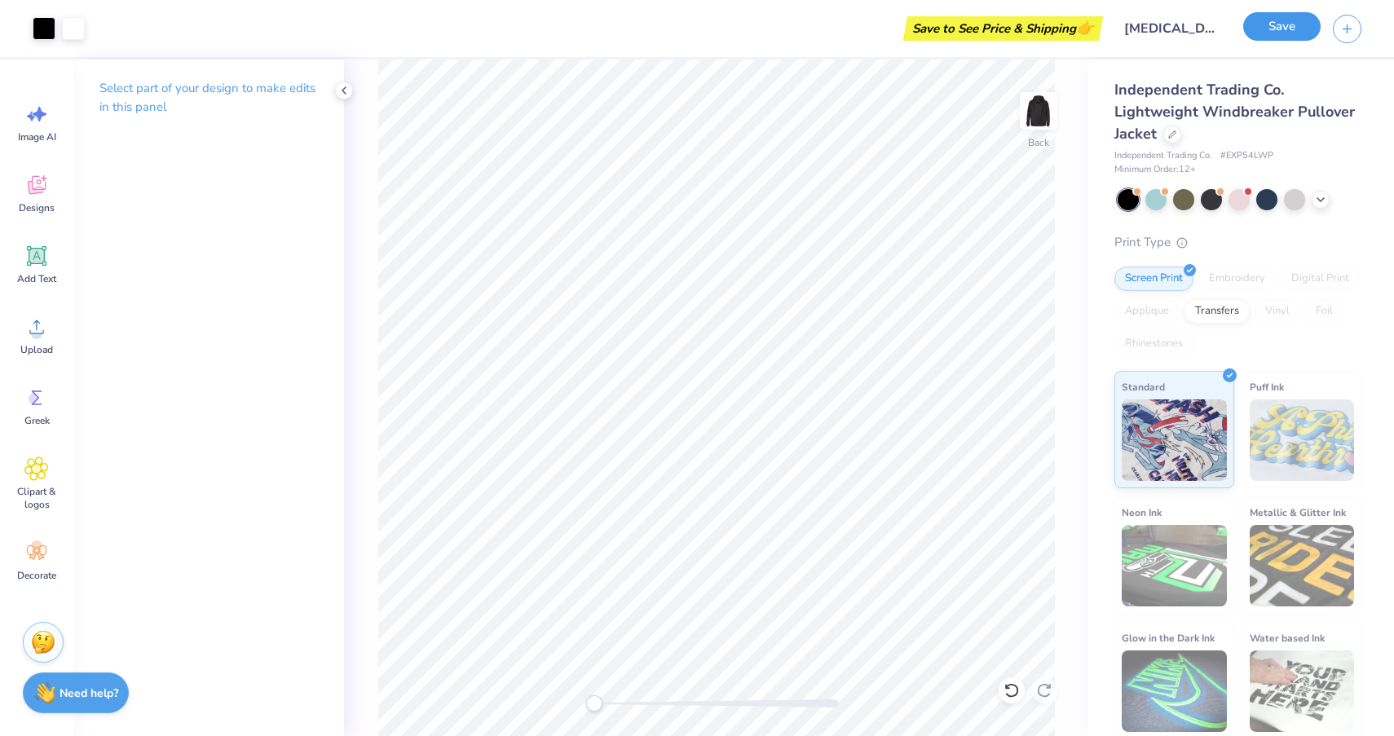
click at [1265, 22] on button "Save" at bounding box center [1281, 26] width 77 height 29
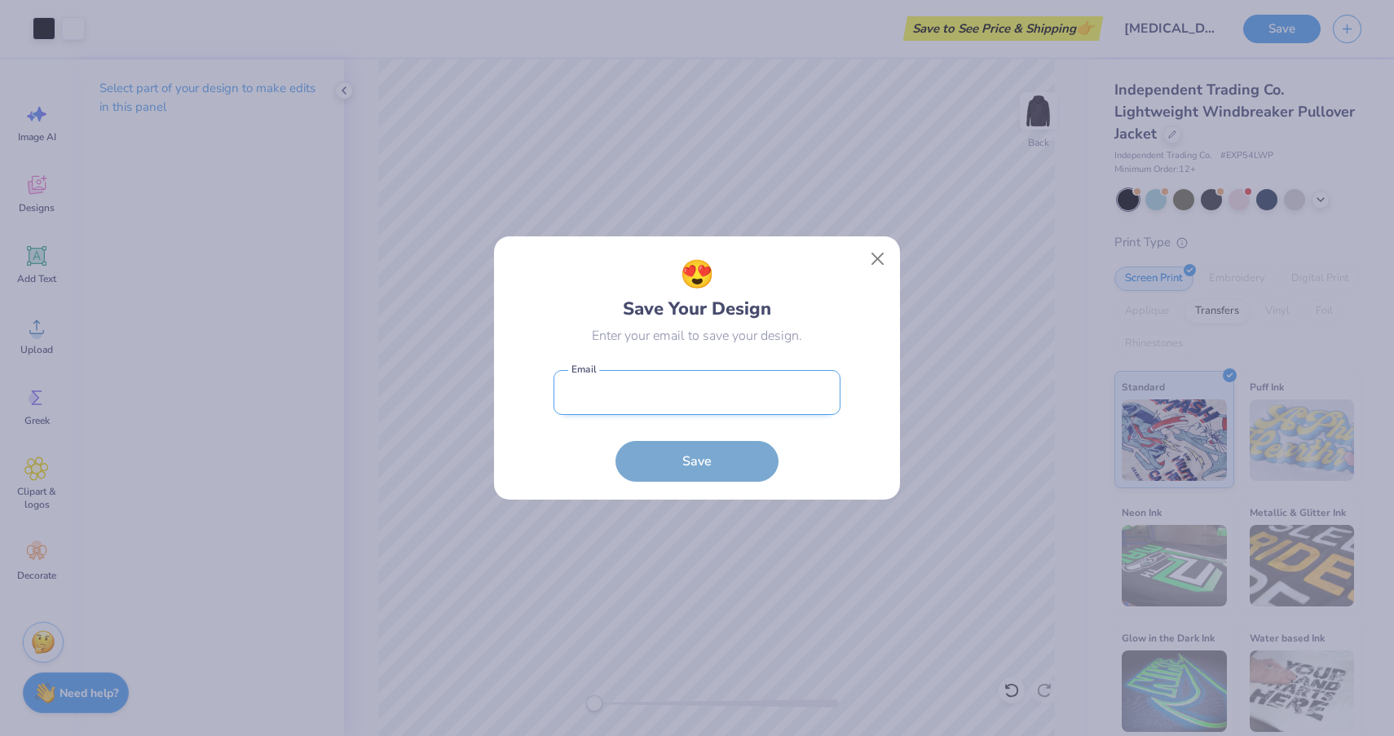
click at [680, 381] on input "email" at bounding box center [697, 392] width 287 height 45
type input "t"
click at [866, 264] on div "😍 Save Your Design Enter your email to save your design. Email is a required fi…" at bounding box center [697, 369] width 408 height 266
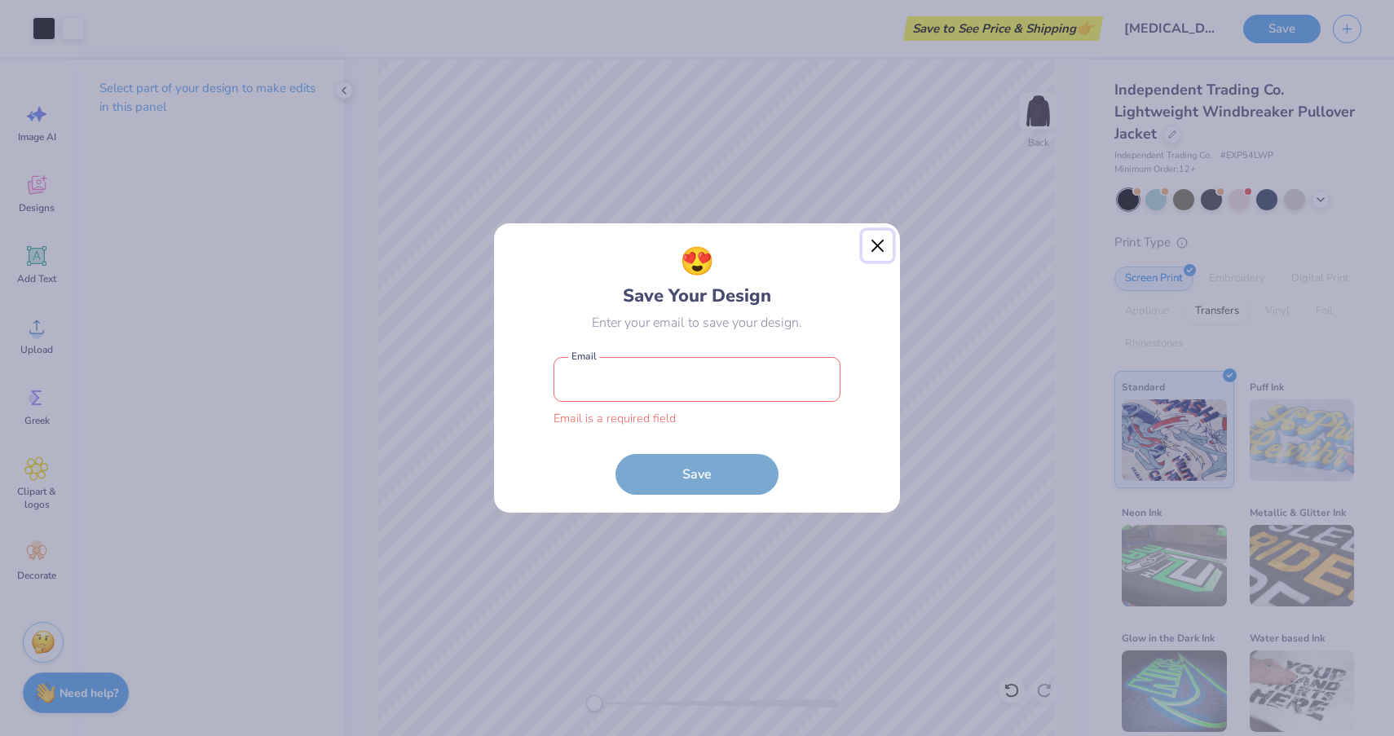
click at [870, 251] on button "Close" at bounding box center [878, 246] width 31 height 31
